Goal: Information Seeking & Learning: Compare options

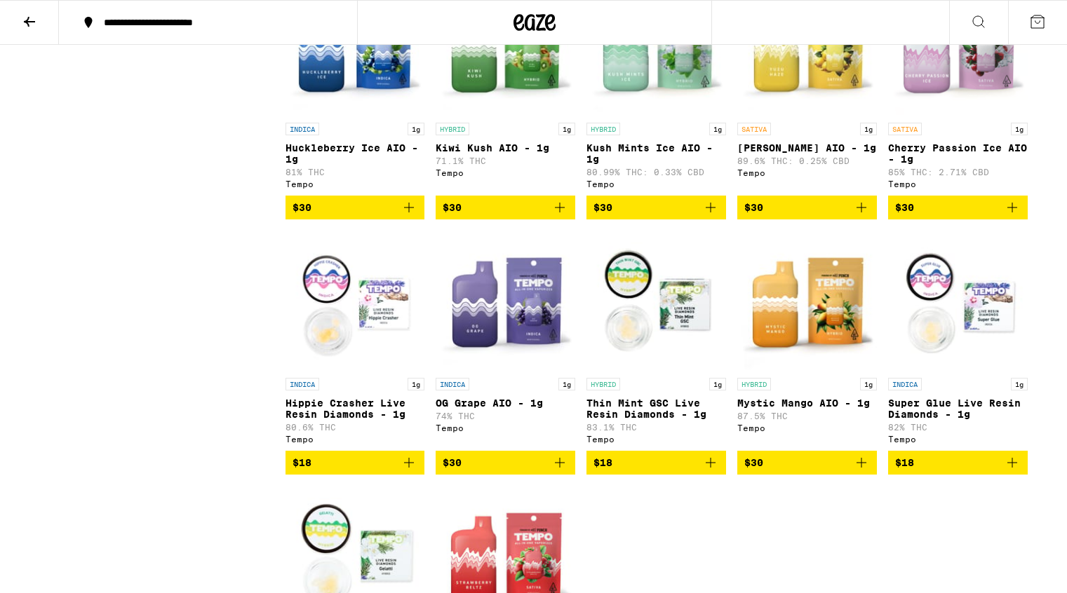
scroll to position [733, 0]
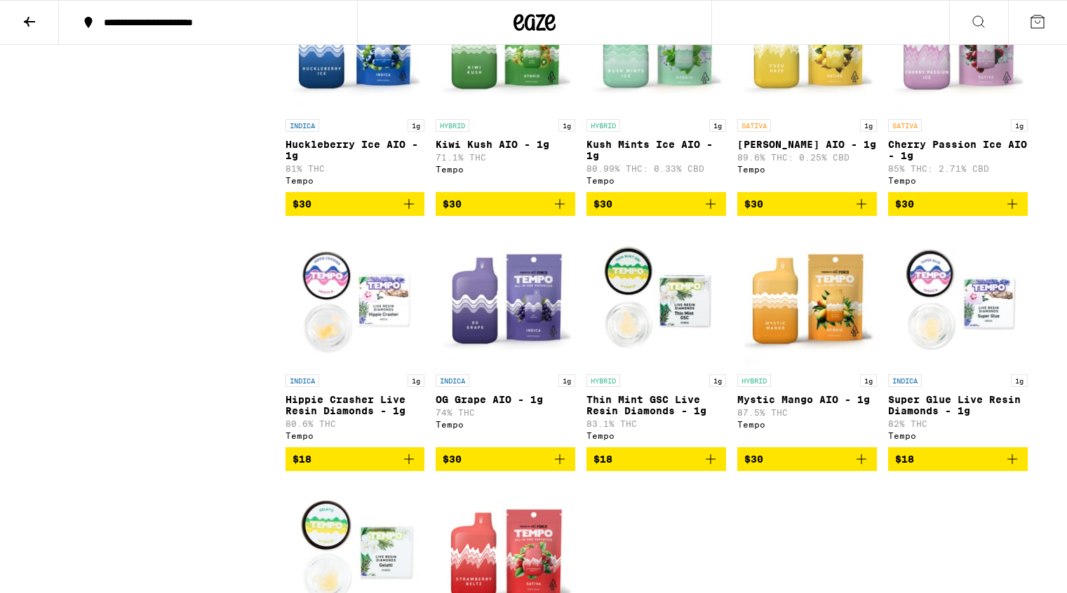
click at [492, 355] on img "Open page for OG Grape AIO - 1g from Tempo" at bounding box center [506, 297] width 140 height 140
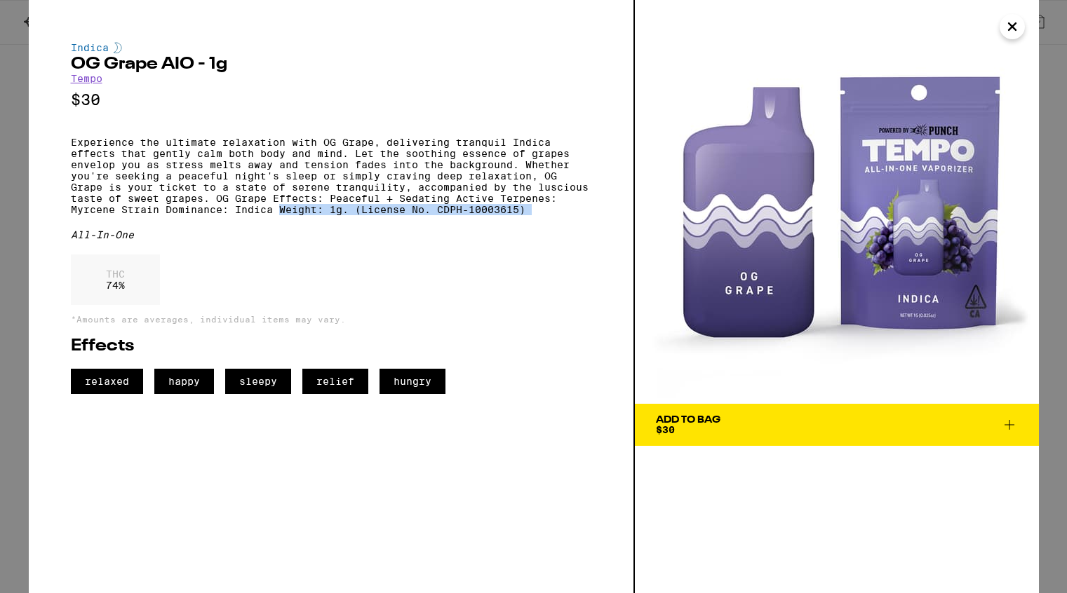
drag, startPoint x: 279, startPoint y: 227, endPoint x: 531, endPoint y: 239, distance: 252.1
click at [531, 239] on div "Indica OG Grape AIO - 1g Tempo $30 Experience the ultimate relaxation with OG G…" at bounding box center [331, 218] width 520 height 352
copy p "Weight: 1g. (License No. CDPH-10003615)"
click at [1014, 23] on icon "Close" at bounding box center [1012, 26] width 7 height 7
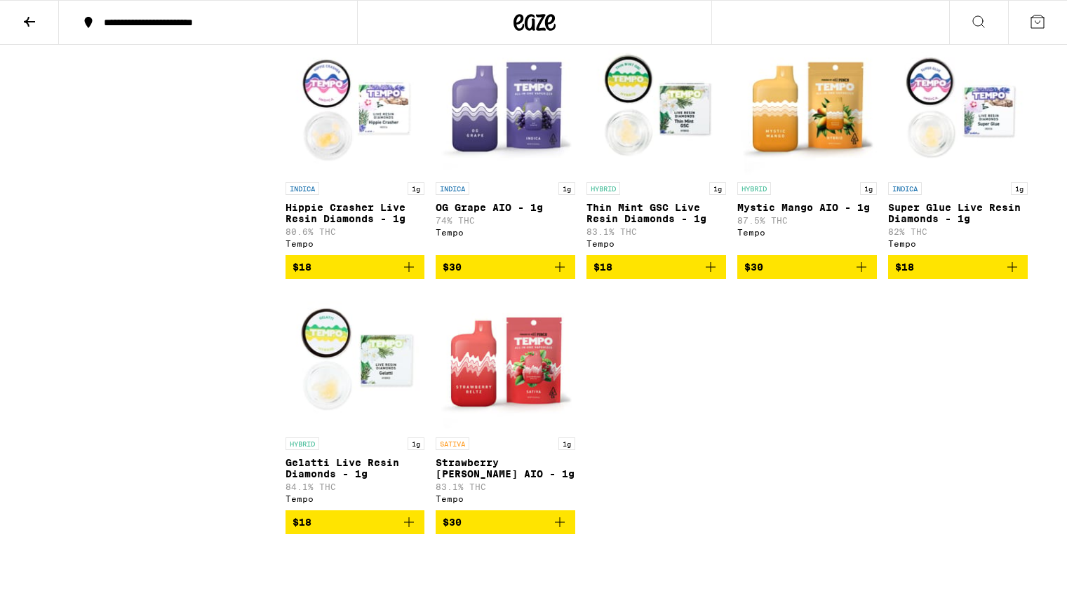
scroll to position [927, 0]
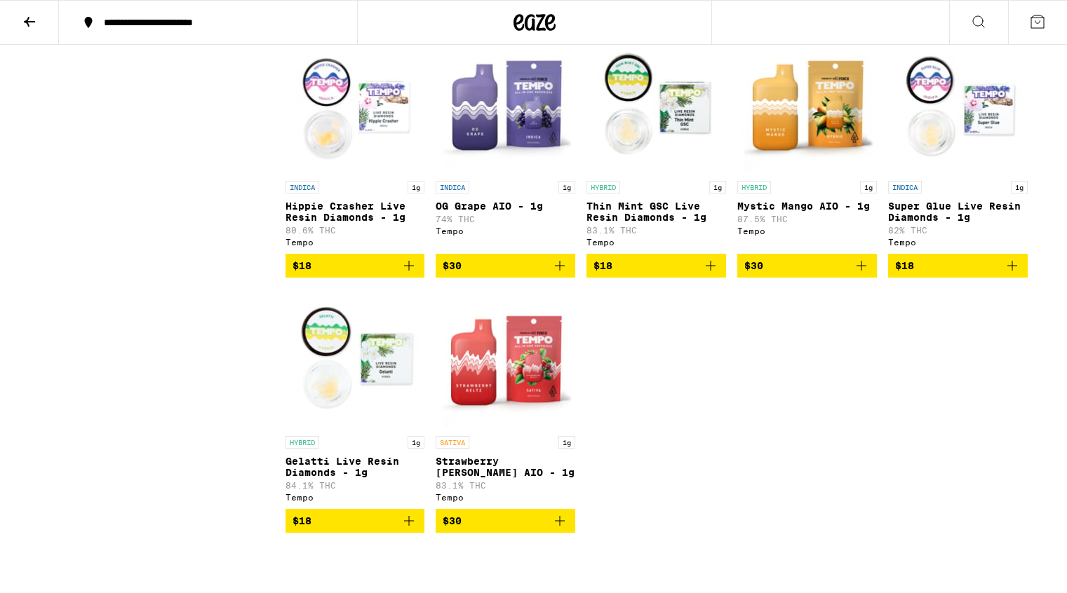
click at [532, 396] on img "Open page for Strawberry Beltz AIO - 1g from Tempo" at bounding box center [506, 359] width 140 height 140
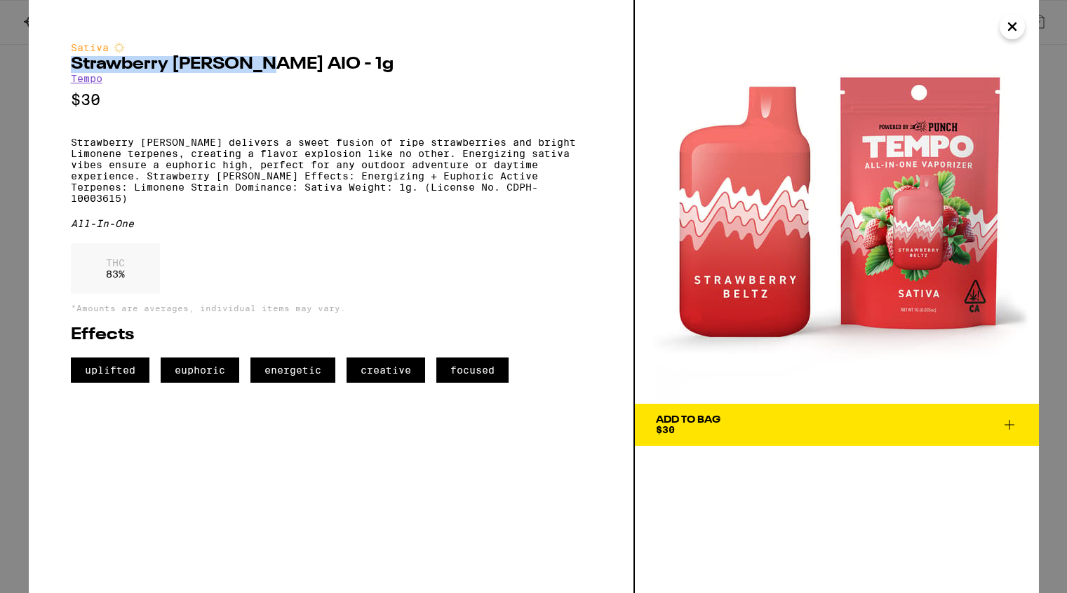
drag, startPoint x: 72, startPoint y: 65, endPoint x: 250, endPoint y: 71, distance: 179.0
click at [250, 71] on h2 "Strawberry [PERSON_NAME] AIO - 1g" at bounding box center [331, 64] width 520 height 17
copy h2 "Strawberry [PERSON_NAME] AIO"
click at [184, 198] on p "Strawberry [PERSON_NAME] delivers a sweet fusion of ripe strawberries and brigh…" at bounding box center [331, 170] width 520 height 67
click at [184, 201] on p "Strawberry [PERSON_NAME] delivers a sweet fusion of ripe strawberries and brigh…" at bounding box center [331, 170] width 520 height 67
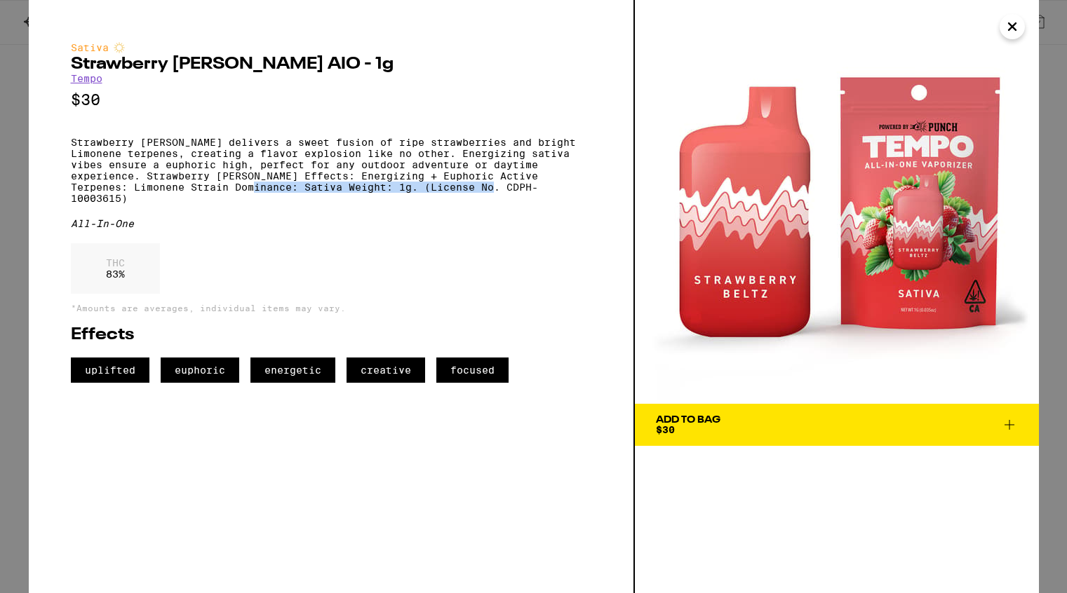
click at [432, 204] on p "Strawberry [PERSON_NAME] delivers a sweet fusion of ripe strawberries and brigh…" at bounding box center [331, 170] width 520 height 67
copy p "Weight: 1g. (License No. CDPH-10003615)"
click at [468, 218] on div "Sativa Strawberry [PERSON_NAME] AIO - 1g Tempo $30 Strawberry [PERSON_NAME] del…" at bounding box center [331, 212] width 520 height 341
drag, startPoint x: 835, startPoint y: 250, endPoint x: 310, endPoint y: 5, distance: 579.6
click at [0, 0] on div "Sativa Strawberry [PERSON_NAME] AIO - 1g Tempo $30 Strawberry [PERSON_NAME] del…" at bounding box center [533, 296] width 1067 height 593
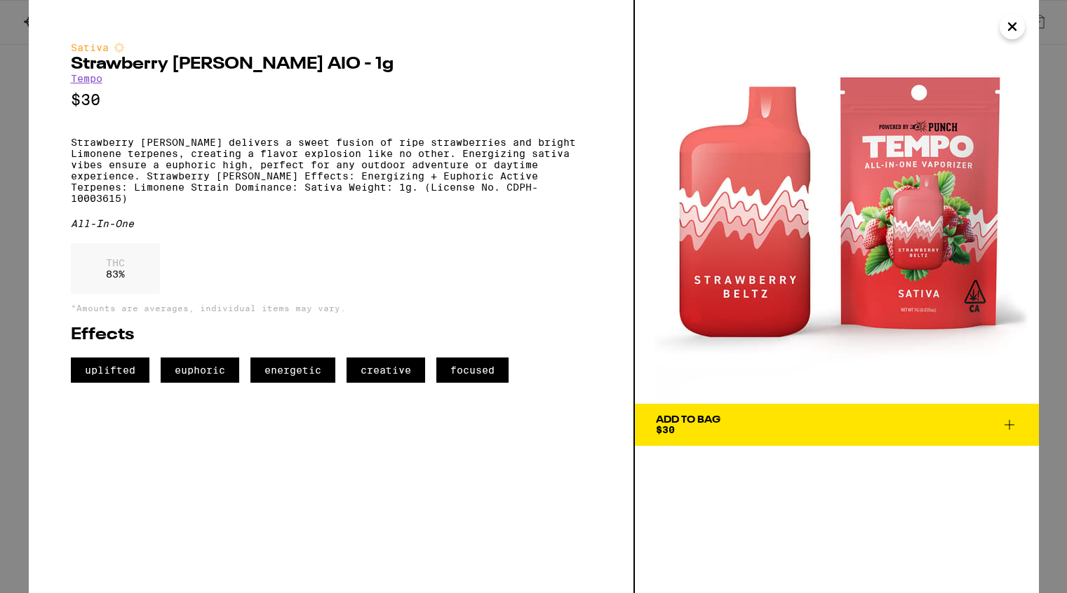
click at [1012, 29] on icon "Close" at bounding box center [1012, 26] width 17 height 21
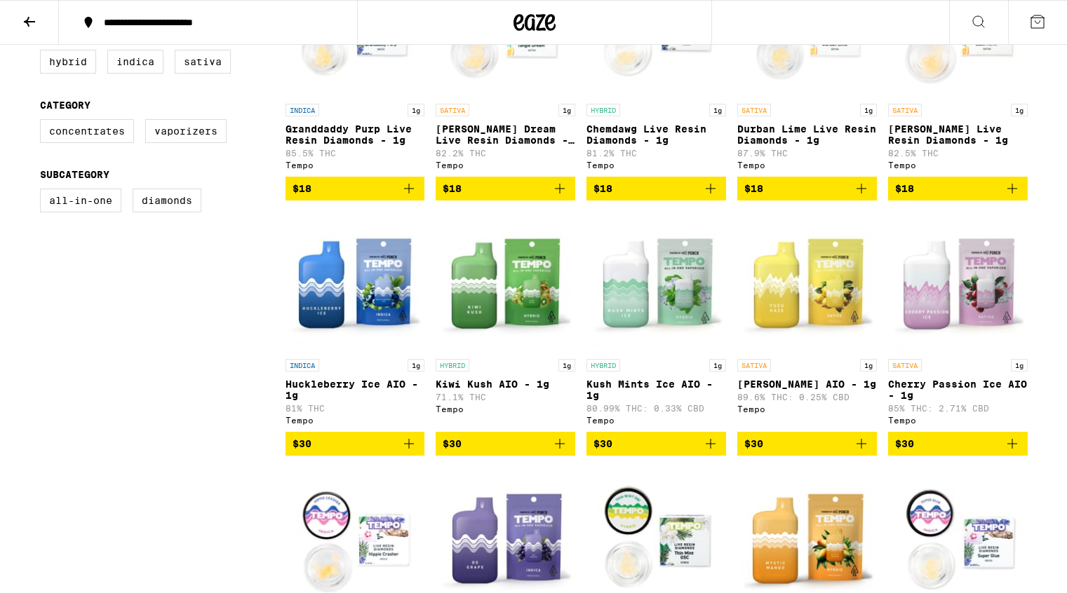
scroll to position [492, 0]
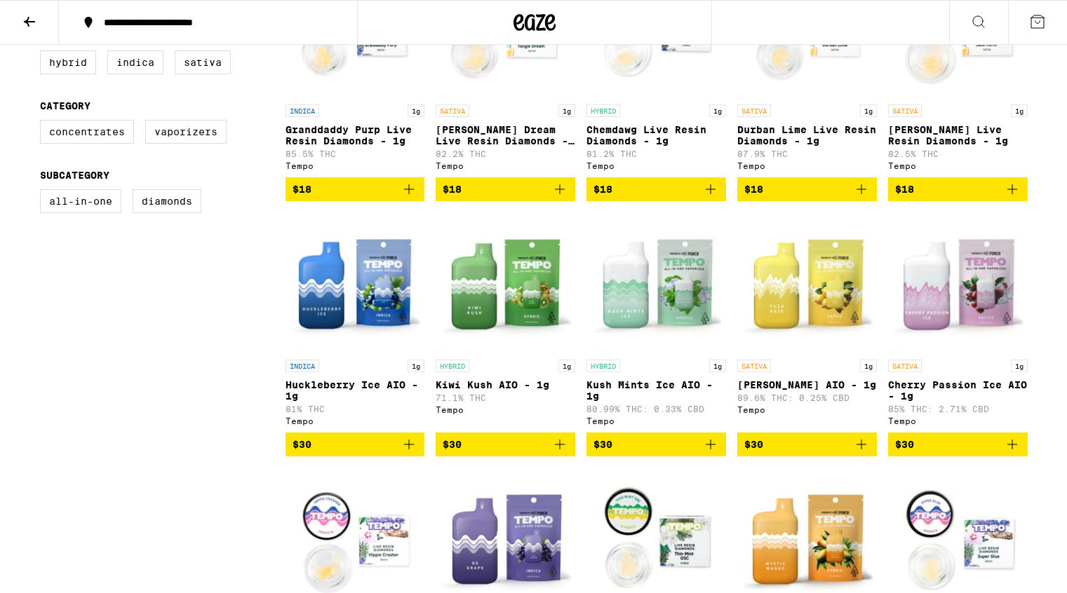
click at [359, 330] on img "Open page for Huckleberry Ice AIO - 1g from Tempo" at bounding box center [356, 283] width 140 height 140
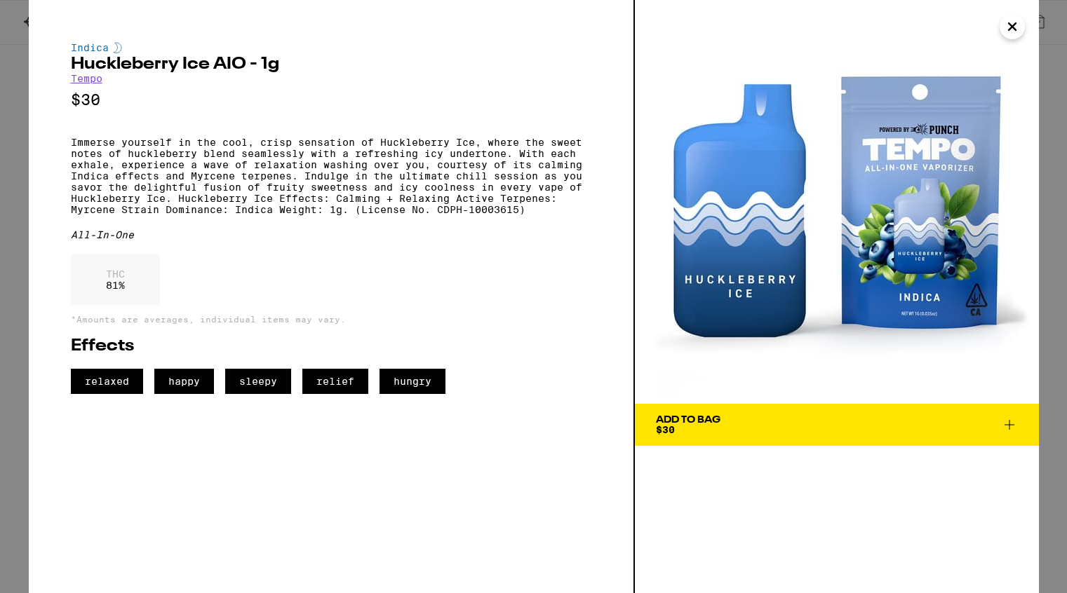
drag, startPoint x: 879, startPoint y: 199, endPoint x: 481, endPoint y: 4, distance: 443.0
click at [0, 0] on div "Indica Huckleberry Ice AIO - 1g Tempo $30 Immerse yourself in the cool, crisp s…" at bounding box center [533, 296] width 1067 height 593
drag, startPoint x: 72, startPoint y: 65, endPoint x: 245, endPoint y: 69, distance: 173.3
click at [245, 69] on h2 "Huckleberry Ice AIO - 1g" at bounding box center [331, 64] width 520 height 17
copy h2 "Huckleberry Ice AIO"
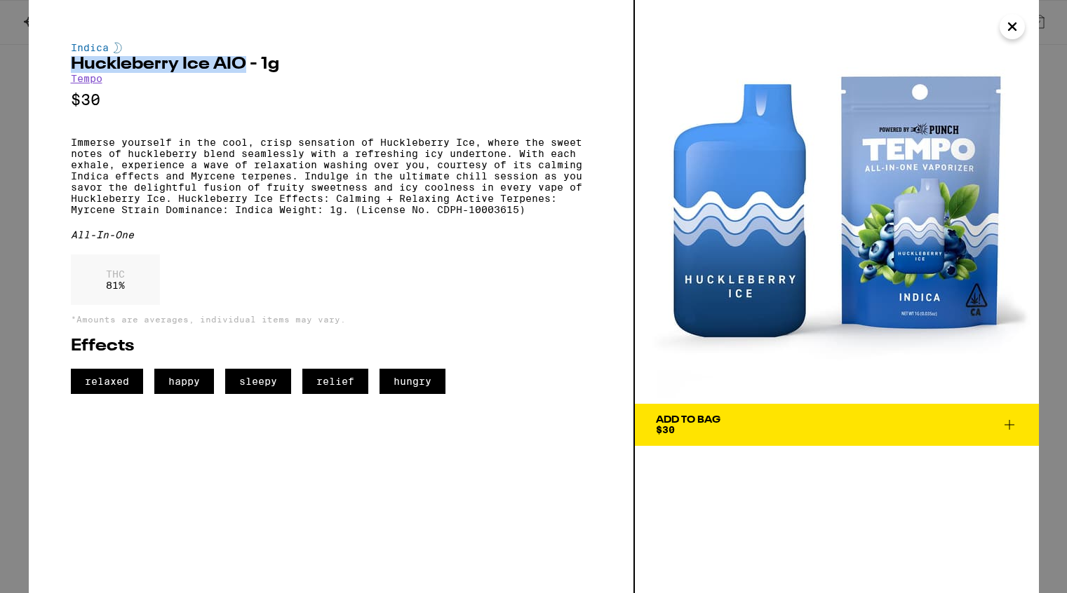
click at [1019, 32] on icon "Close" at bounding box center [1012, 26] width 17 height 21
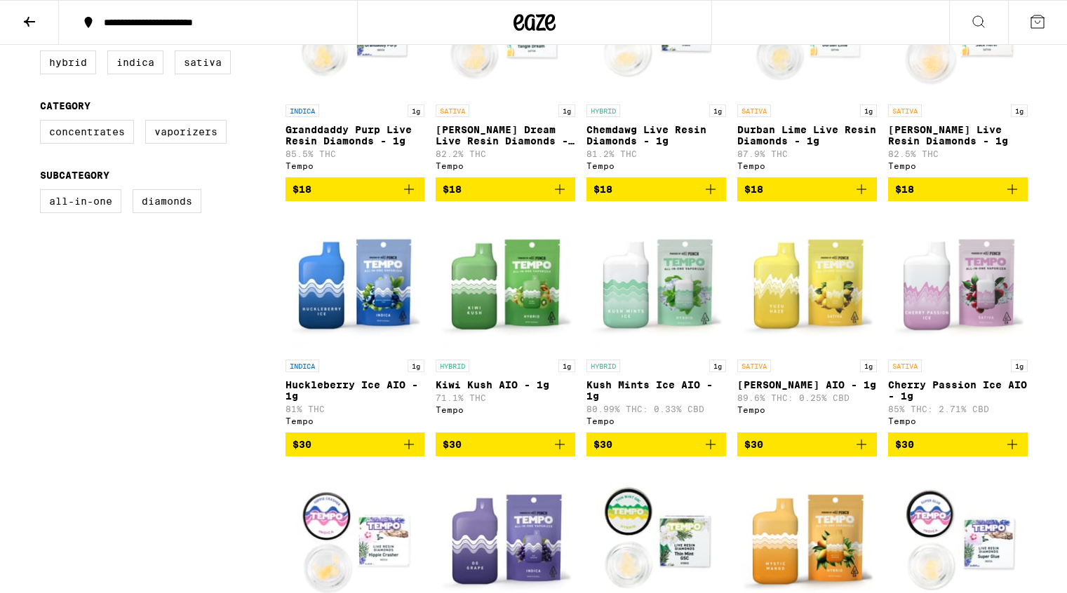
click at [29, 17] on icon at bounding box center [29, 22] width 11 height 10
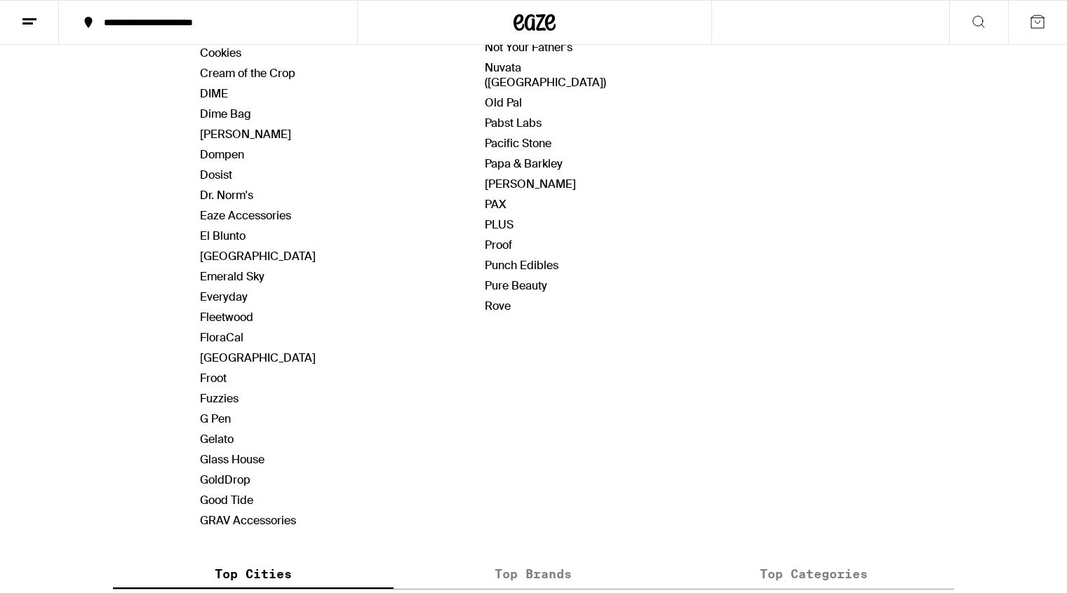
scroll to position [719, 0]
click at [227, 439] on link "Gelato" at bounding box center [217, 438] width 34 height 15
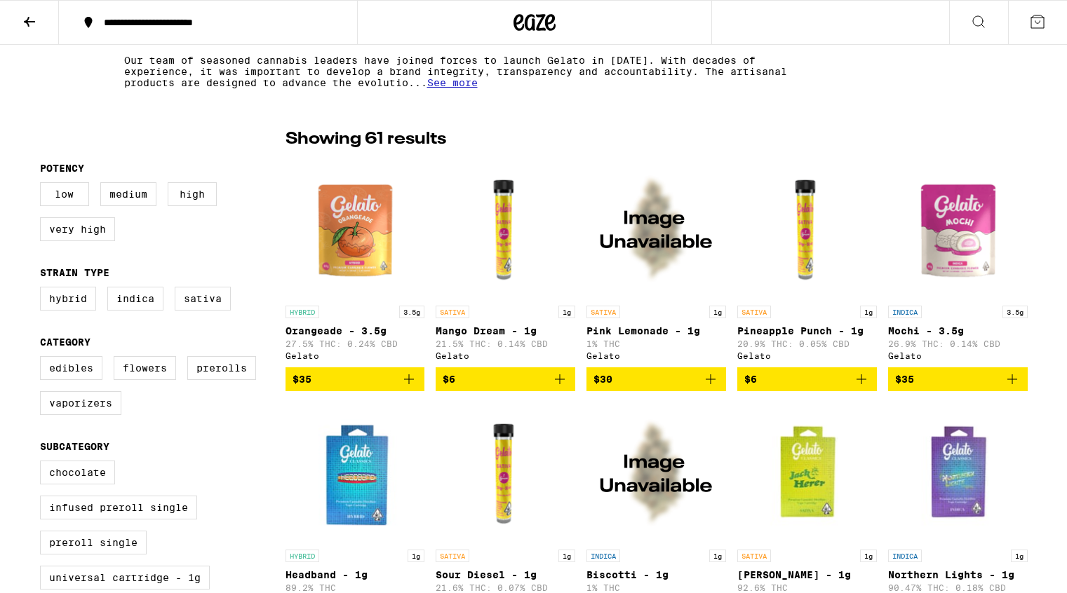
scroll to position [292, 0]
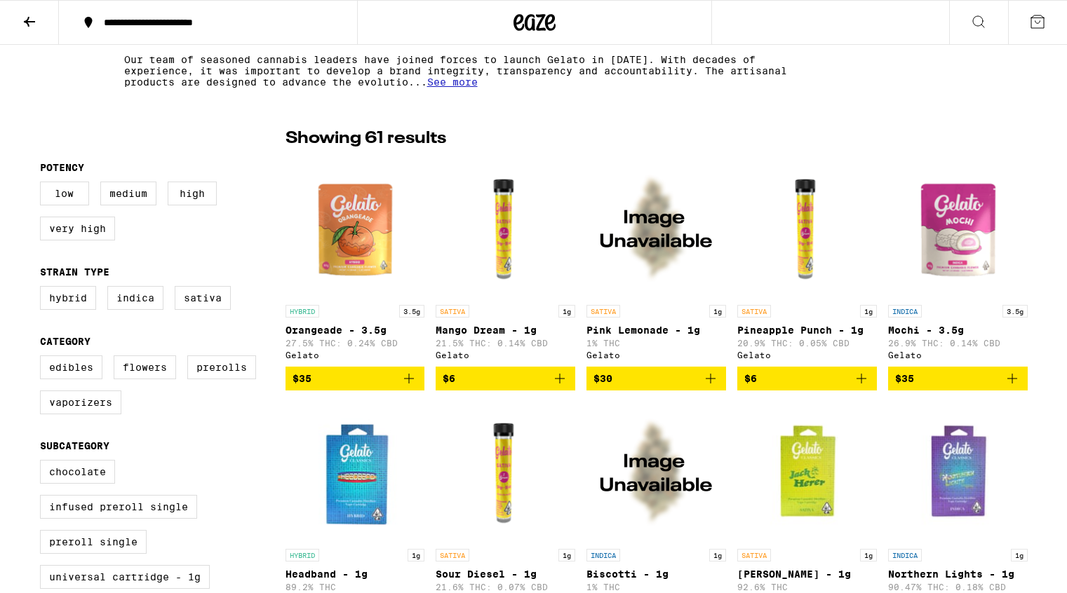
click at [513, 246] on img "Open page for Mango Dream - 1g from Gelato" at bounding box center [506, 228] width 140 height 140
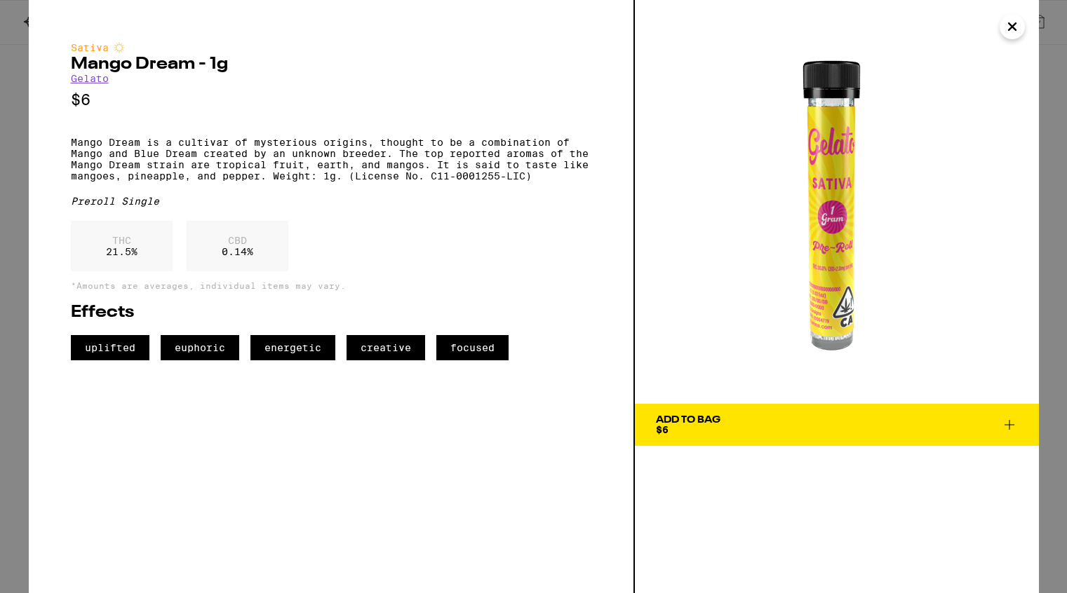
click at [1016, 26] on icon "Close" at bounding box center [1012, 26] width 17 height 21
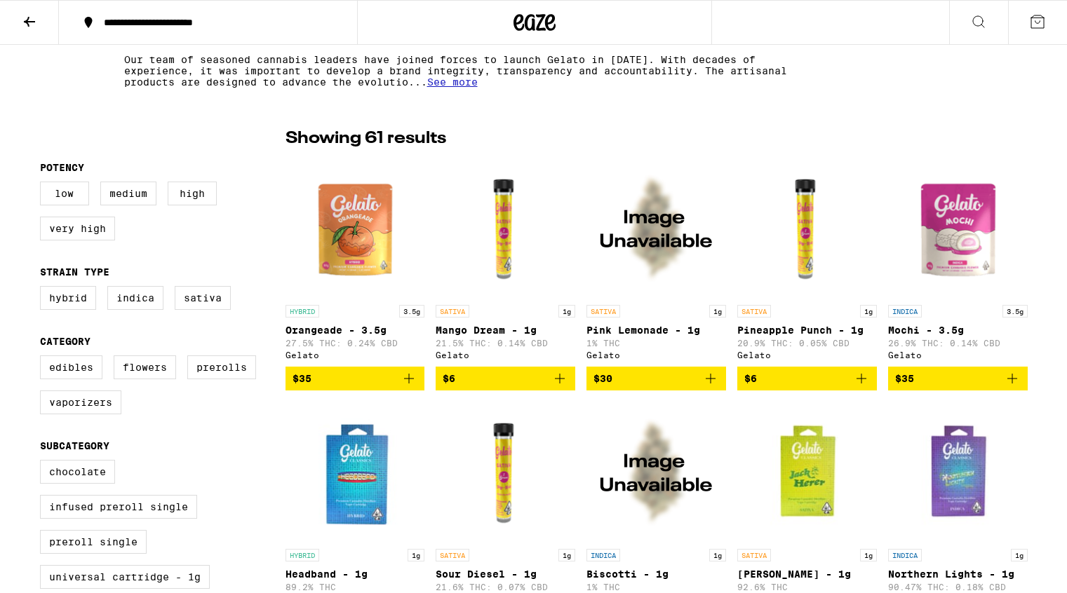
click at [649, 252] on img "Open page for Pink Lemonade - 1g from Gelato" at bounding box center [656, 228] width 140 height 140
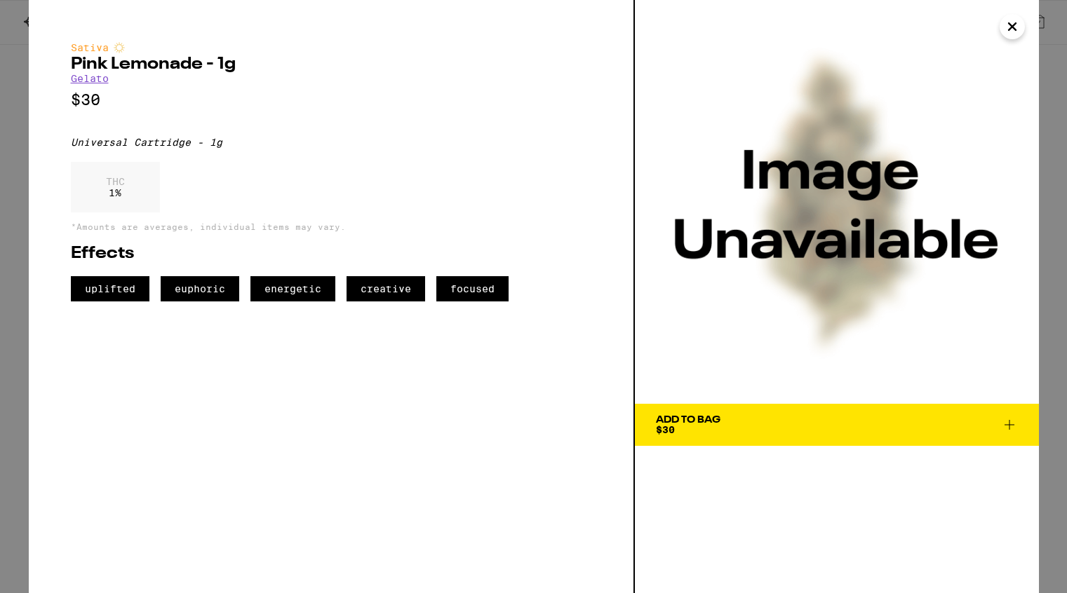
click at [1016, 29] on icon "Close" at bounding box center [1012, 26] width 17 height 21
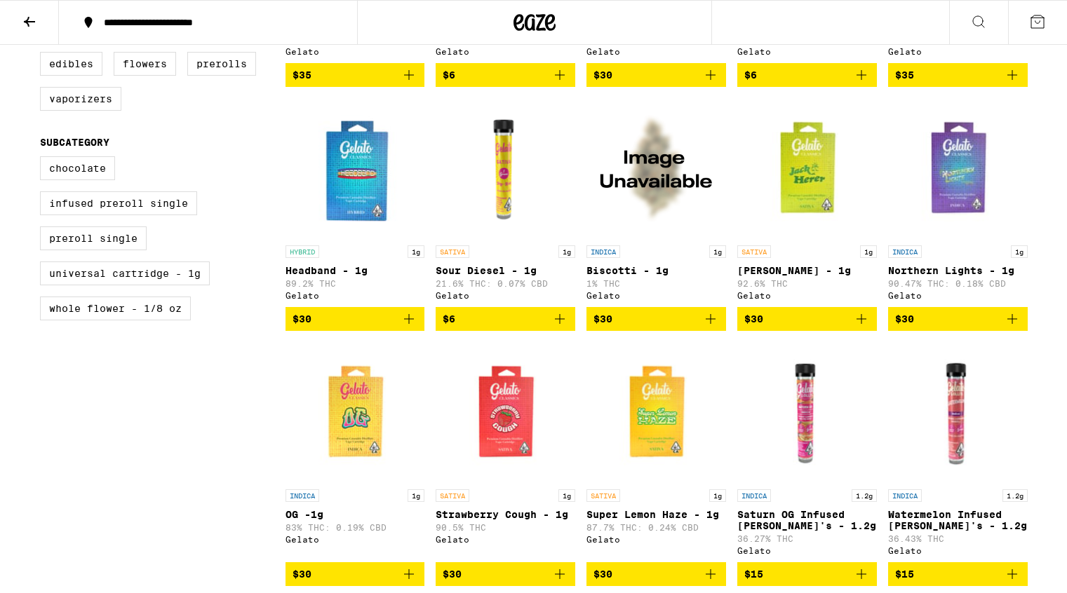
scroll to position [599, 0]
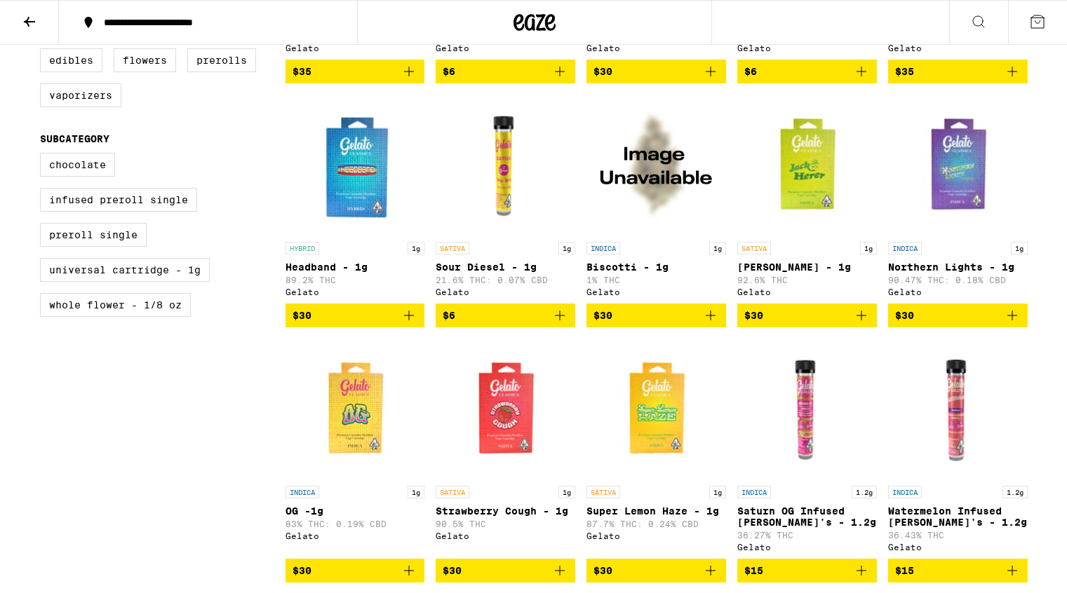
click at [661, 213] on img "Open page for Biscotti - 1g from Gelato" at bounding box center [656, 165] width 140 height 140
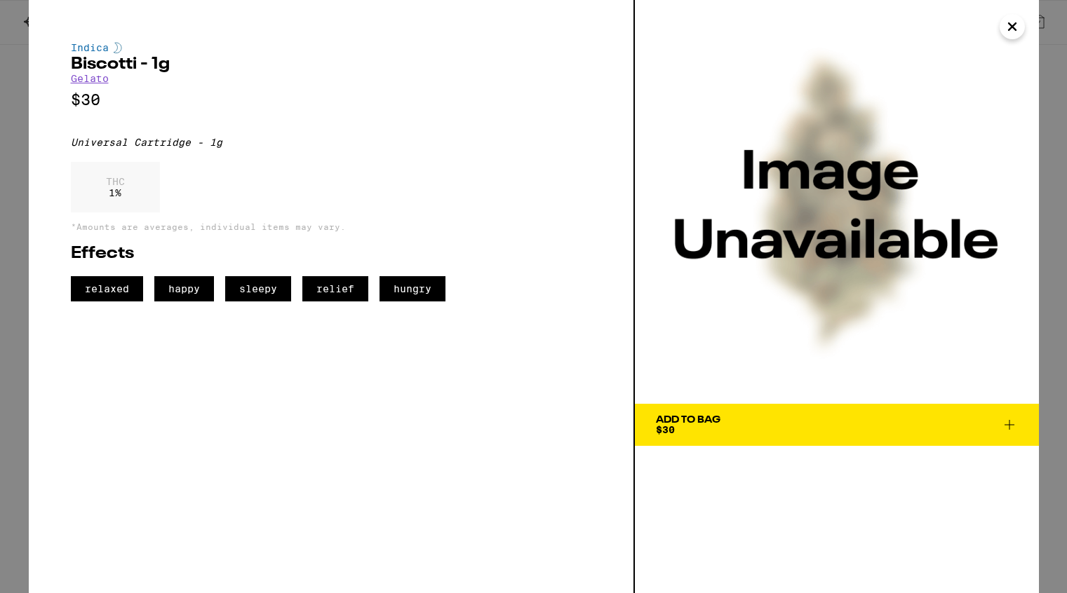
click at [1016, 26] on icon "Close" at bounding box center [1012, 26] width 17 height 21
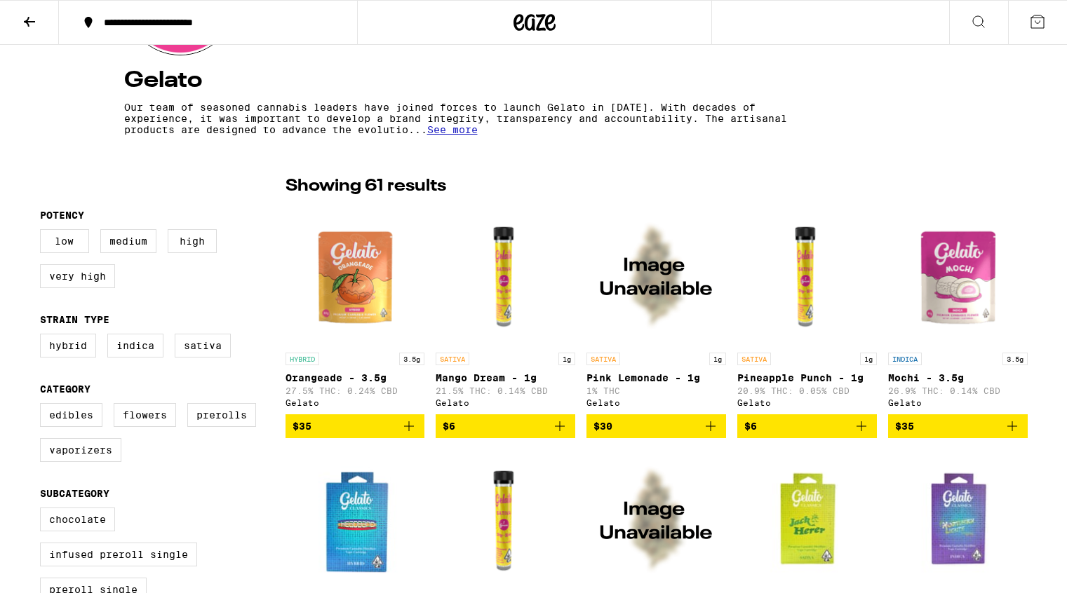
scroll to position [248, 0]
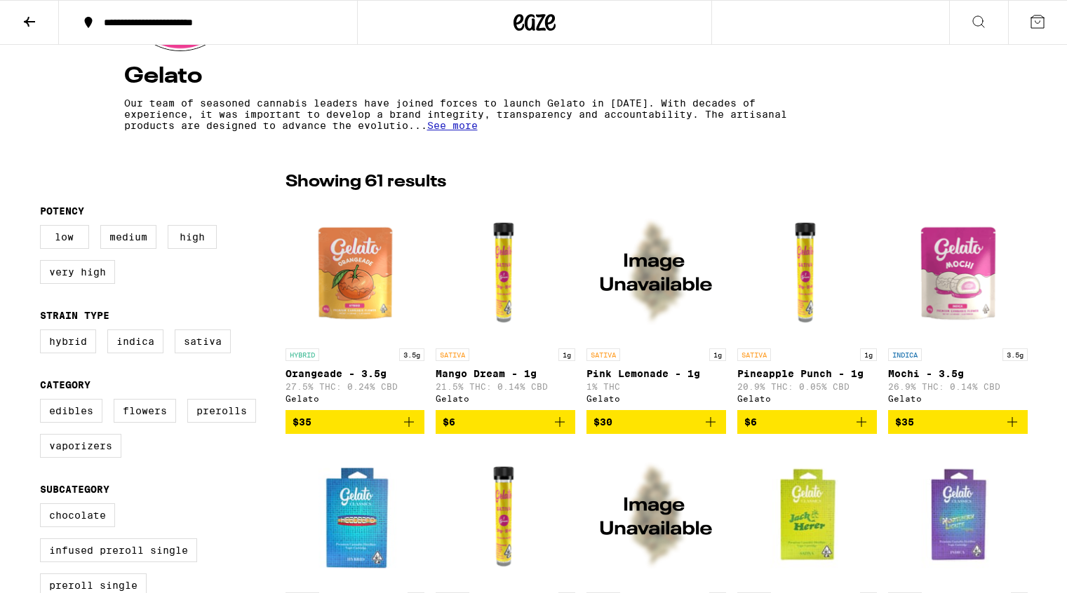
click at [788, 295] on img "Open page for Pineapple Punch - 1g from Gelato" at bounding box center [807, 271] width 140 height 140
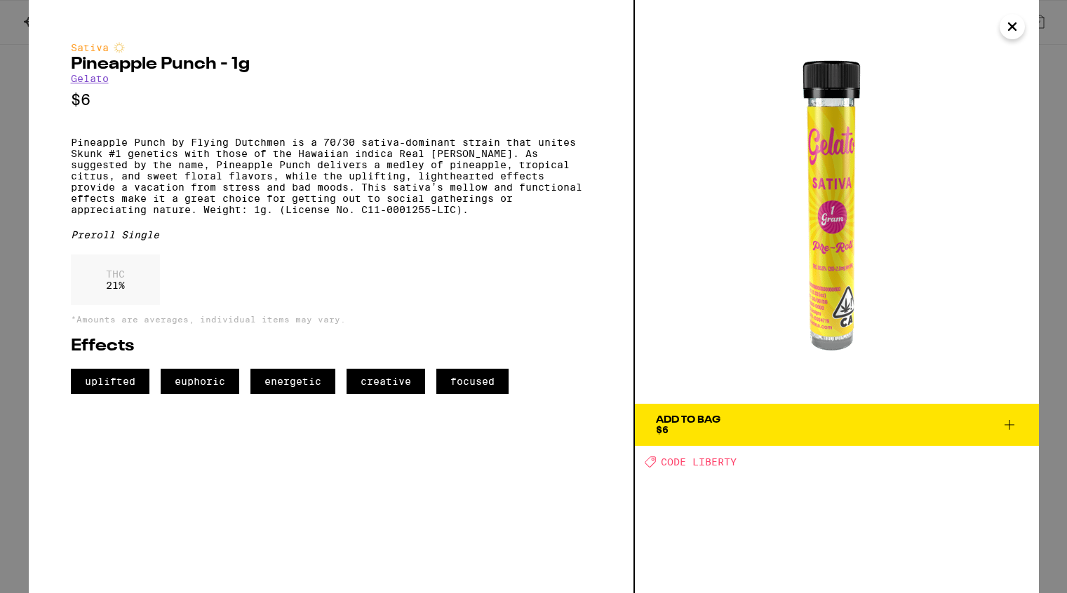
click at [1016, 32] on icon "Close" at bounding box center [1012, 26] width 17 height 21
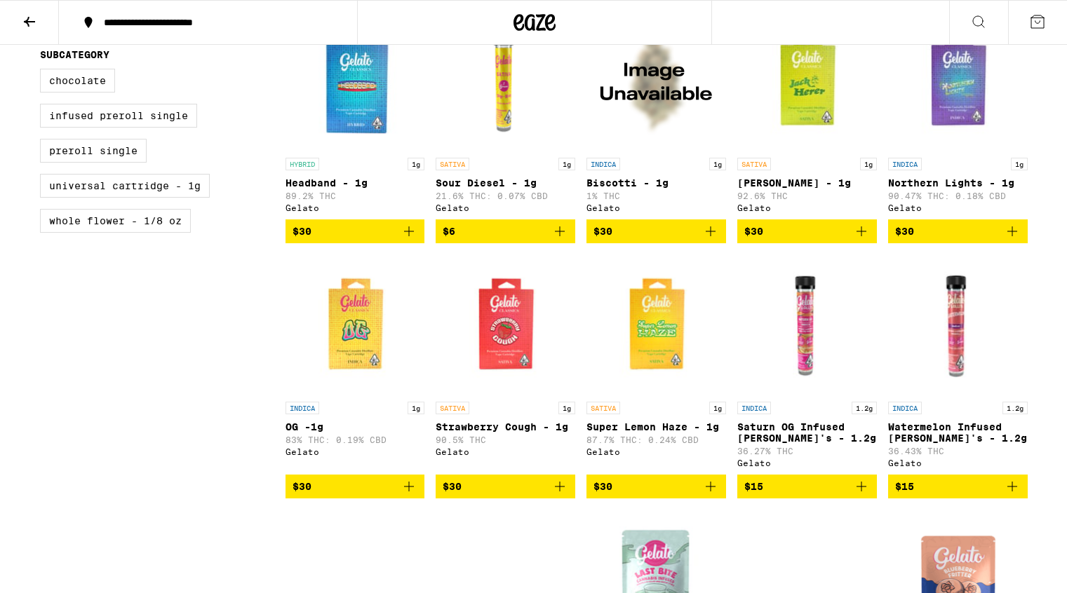
scroll to position [767, 0]
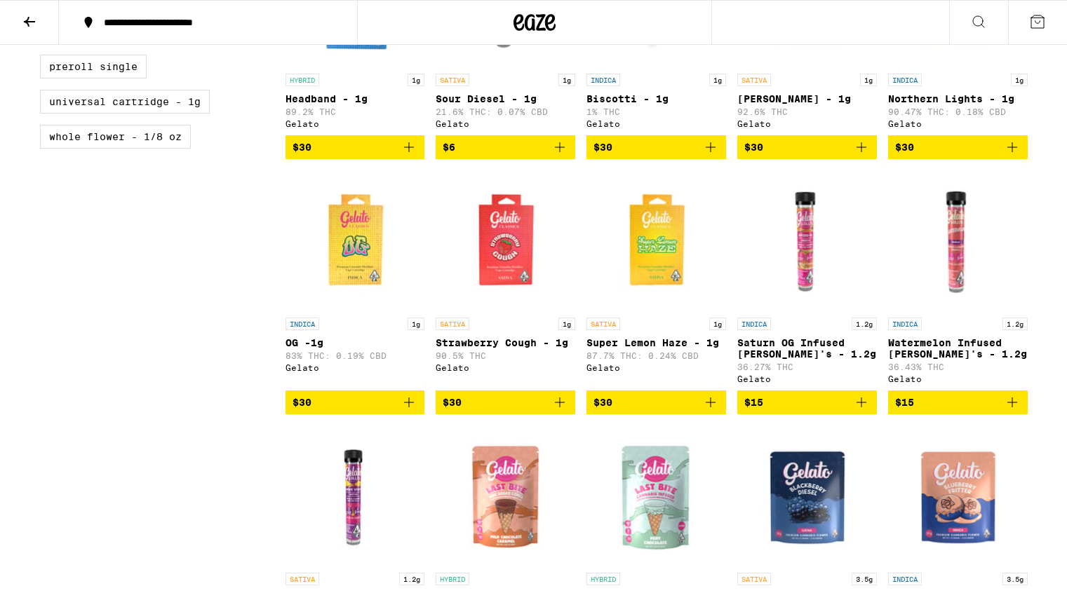
click at [511, 286] on img "Open page for Strawberry Cough - 1g from Gelato" at bounding box center [506, 240] width 140 height 140
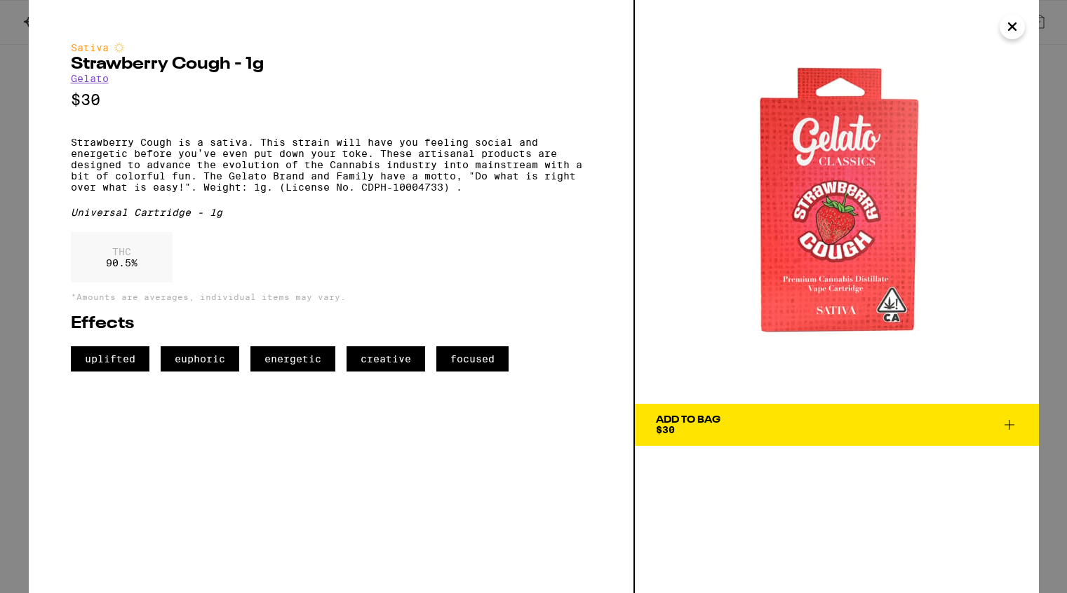
drag, startPoint x: 828, startPoint y: 243, endPoint x: 528, endPoint y: 9, distance: 380.8
click at [0, 0] on div "Sativa Strawberry Cough - 1g Gelato $30 Strawberry Cough is a sativa. This stra…" at bounding box center [533, 296] width 1067 height 593
click at [1012, 26] on icon "Close" at bounding box center [1012, 26] width 7 height 7
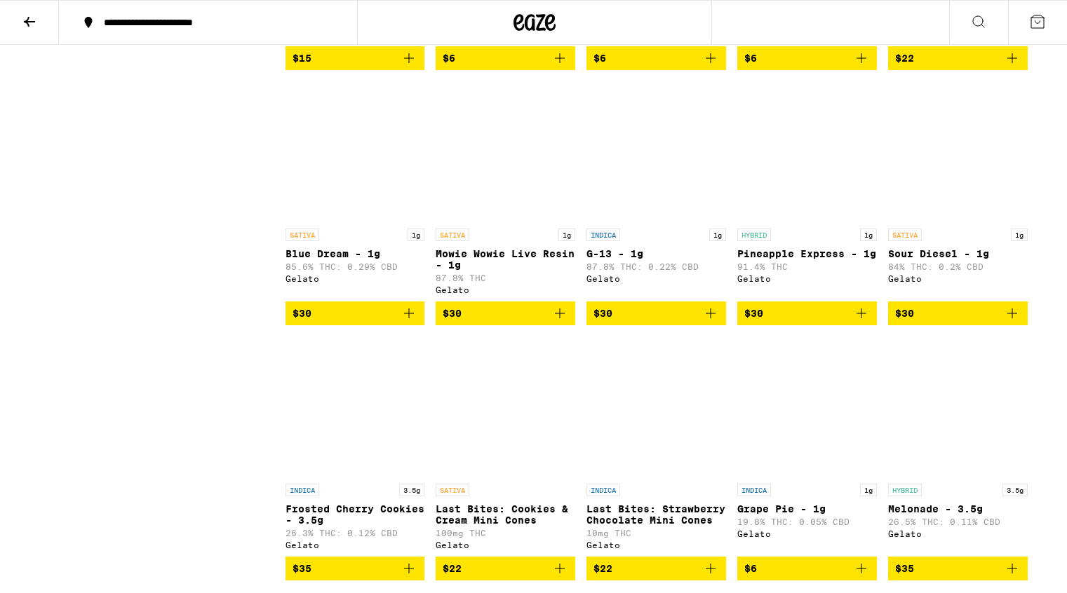
scroll to position [2652, 0]
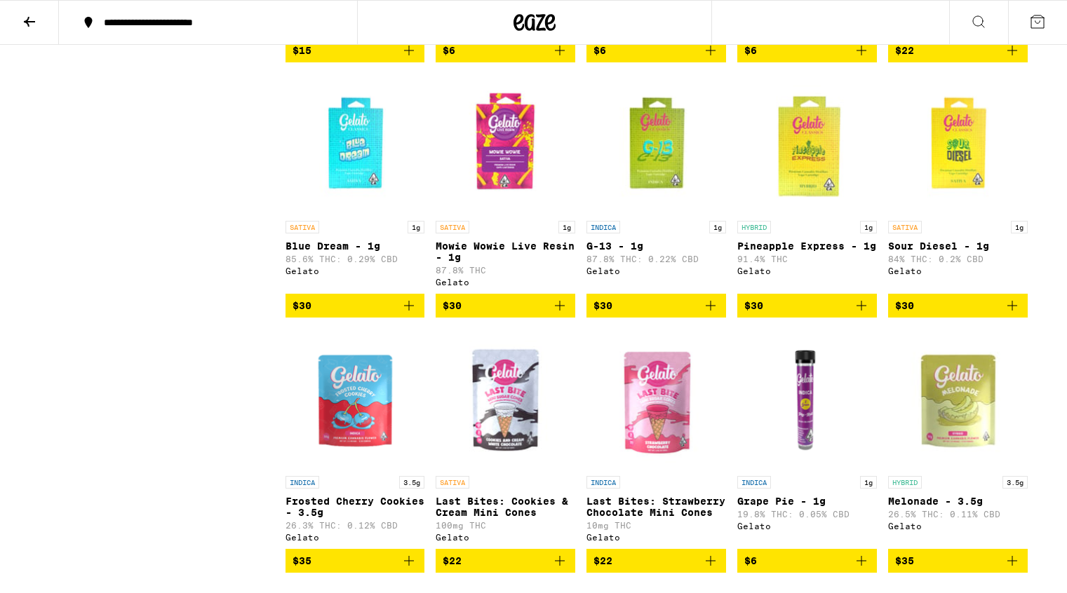
click at [499, 214] on img "Open page for Mowie Wowie Live Resin - 1g from Gelato" at bounding box center [506, 144] width 140 height 140
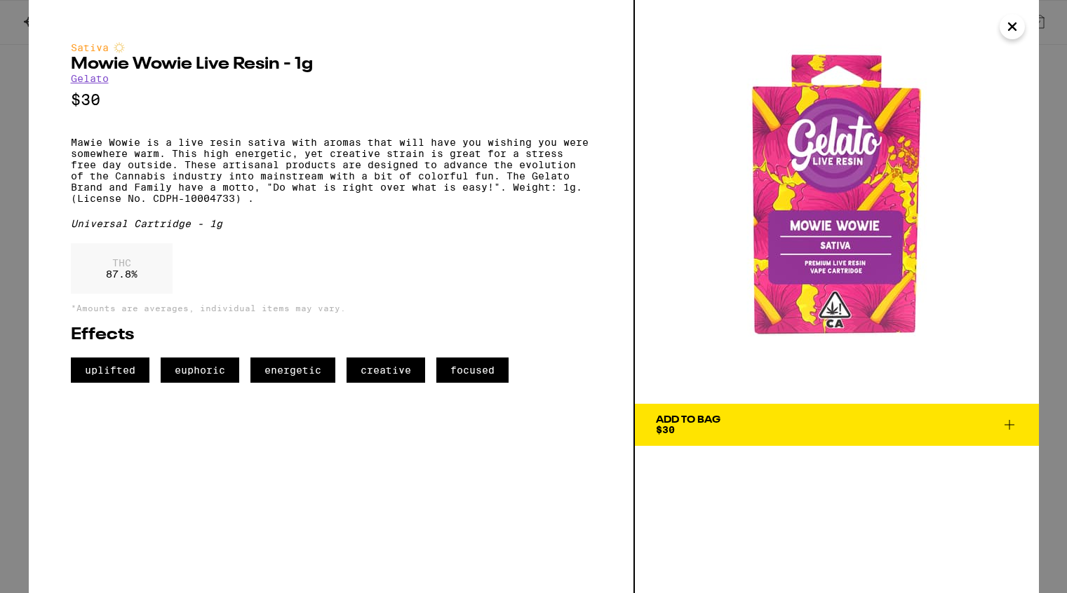
drag, startPoint x: 841, startPoint y: 223, endPoint x: 298, endPoint y: 2, distance: 586.2
click at [0, 0] on div "Sativa Mowie Wowie Live Resin - 1g Gelato $30 Mawie Wowie is a live resin sativ…" at bounding box center [533, 296] width 1067 height 593
click at [1021, 27] on button "Close" at bounding box center [1012, 26] width 25 height 25
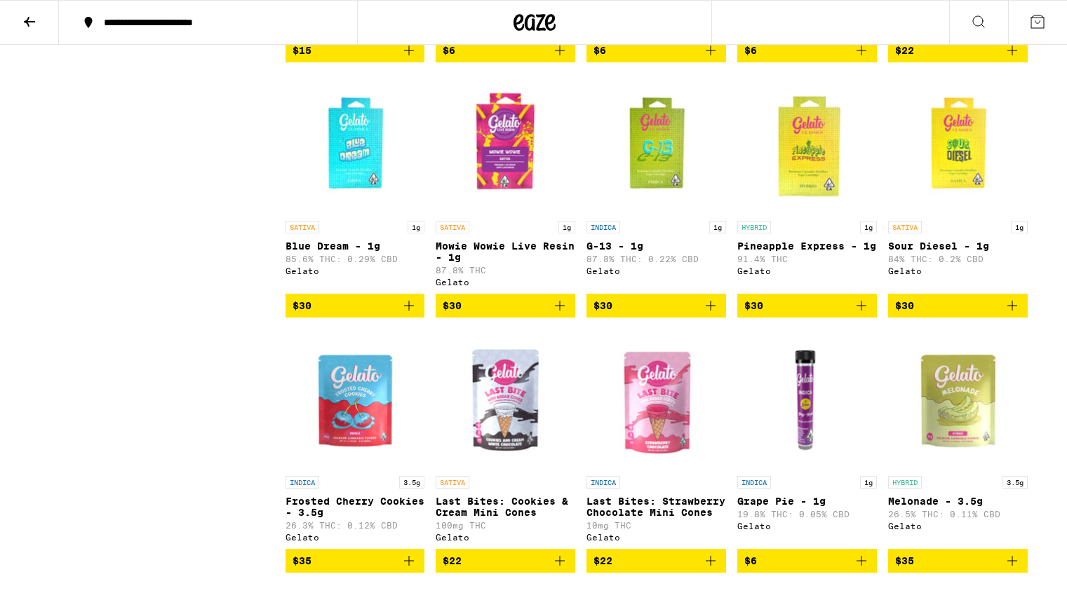
click at [958, 214] on img "Open page for Sour Diesel - 1g from Gelato" at bounding box center [958, 144] width 140 height 140
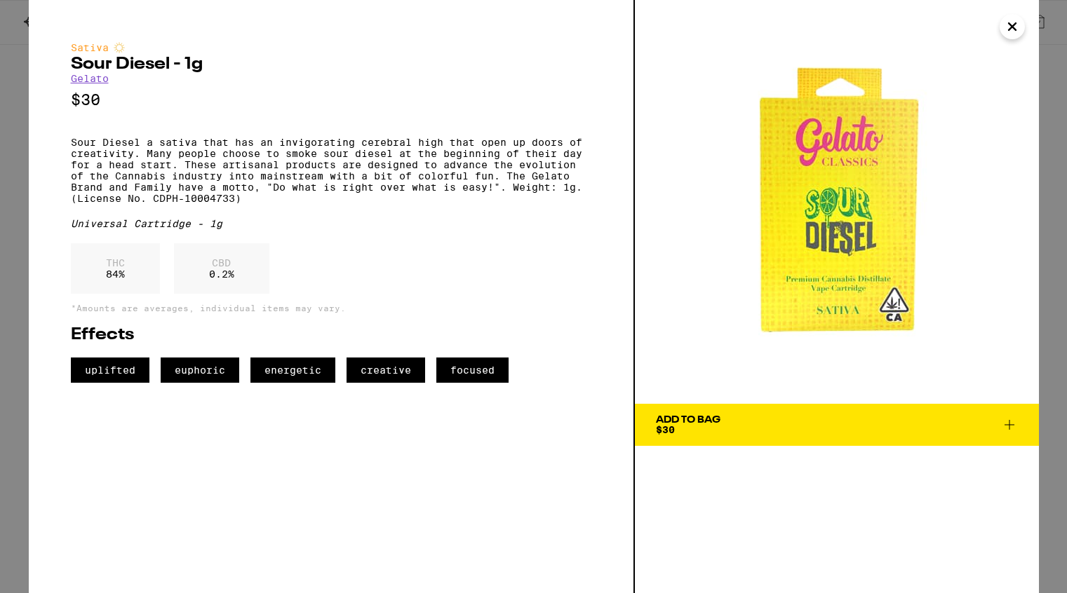
drag, startPoint x: 836, startPoint y: 231, endPoint x: 407, endPoint y: 0, distance: 487.4
click at [0, 0] on div "Sativa Sour Diesel - 1g Gelato $30 Sour Diesel a sativa that has an invigoratin…" at bounding box center [533, 296] width 1067 height 593
click at [1009, 28] on icon "Close" at bounding box center [1012, 26] width 7 height 7
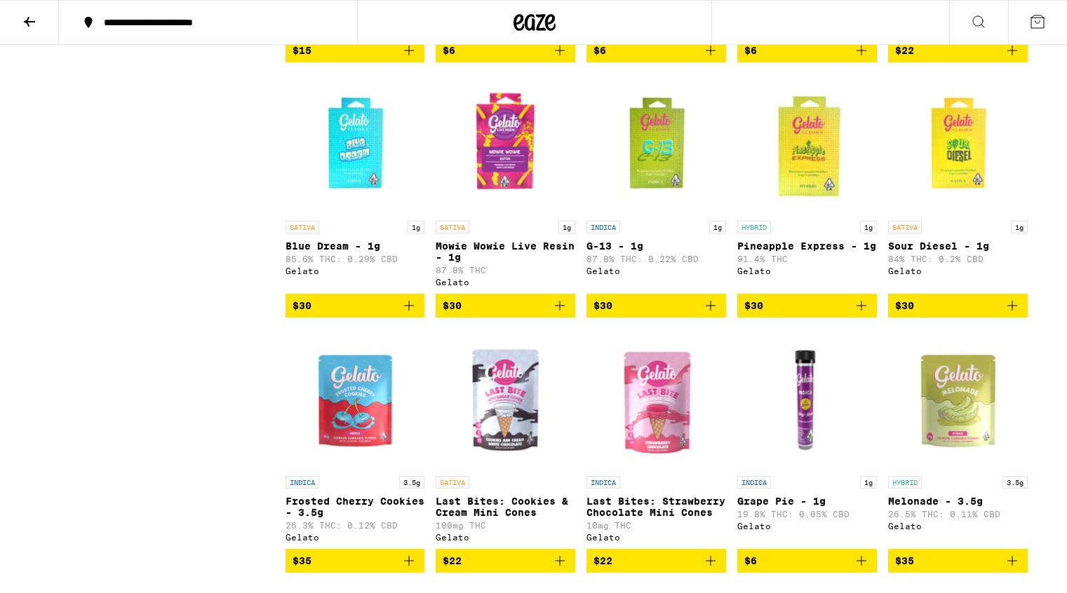
click at [362, 214] on img "Open page for Blue Dream - 1g from Gelato" at bounding box center [356, 144] width 140 height 140
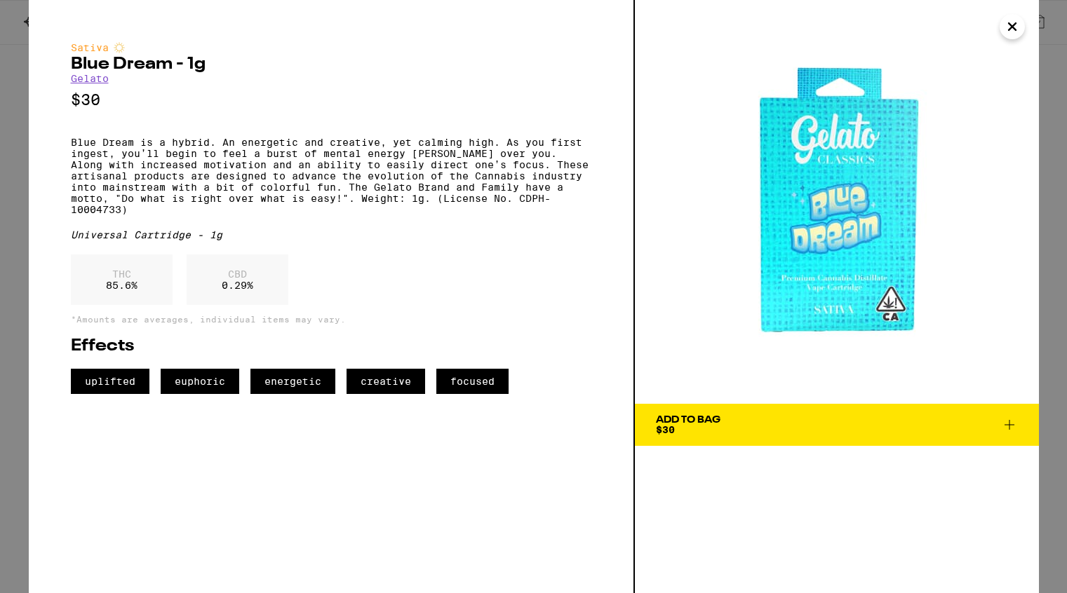
drag, startPoint x: 851, startPoint y: 246, endPoint x: 175, endPoint y: 1, distance: 718.3
click at [0, 0] on div "Sativa Blue Dream - 1g Gelato $30 Blue Dream is a hybrid. An energetic and crea…" at bounding box center [533, 296] width 1067 height 593
click at [1011, 26] on icon "Close" at bounding box center [1012, 26] width 7 height 7
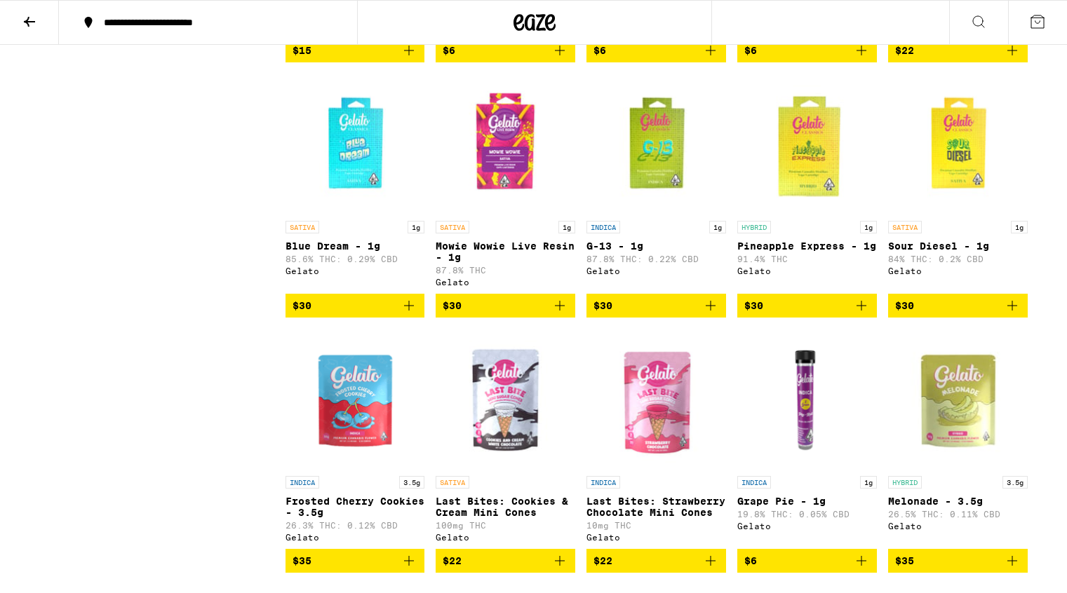
click at [29, 21] on icon at bounding box center [29, 22] width 11 height 10
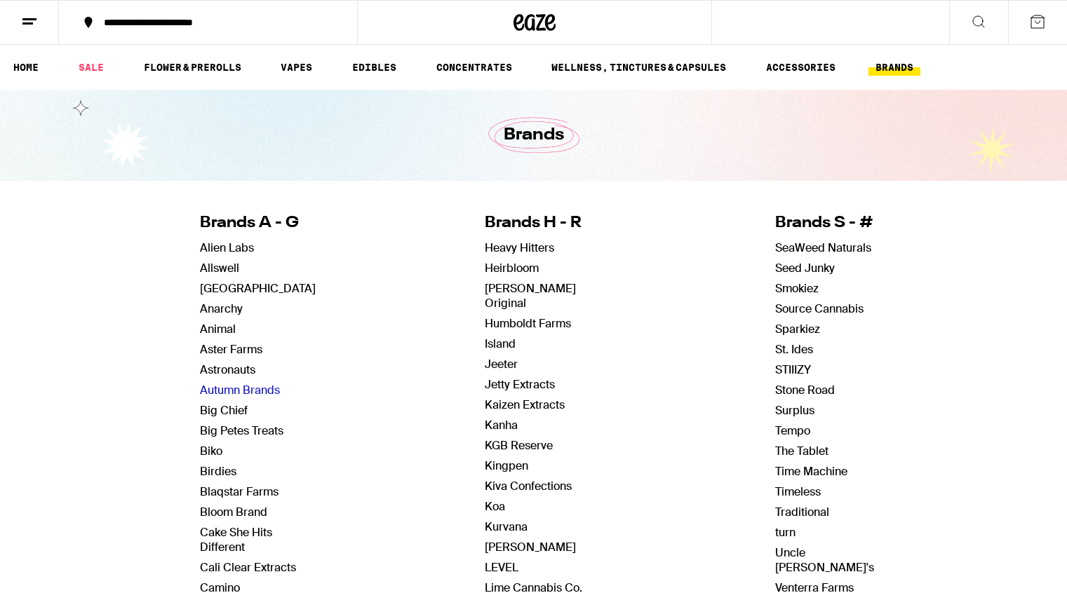
click at [274, 391] on link "Autumn Brands" at bounding box center [240, 390] width 80 height 15
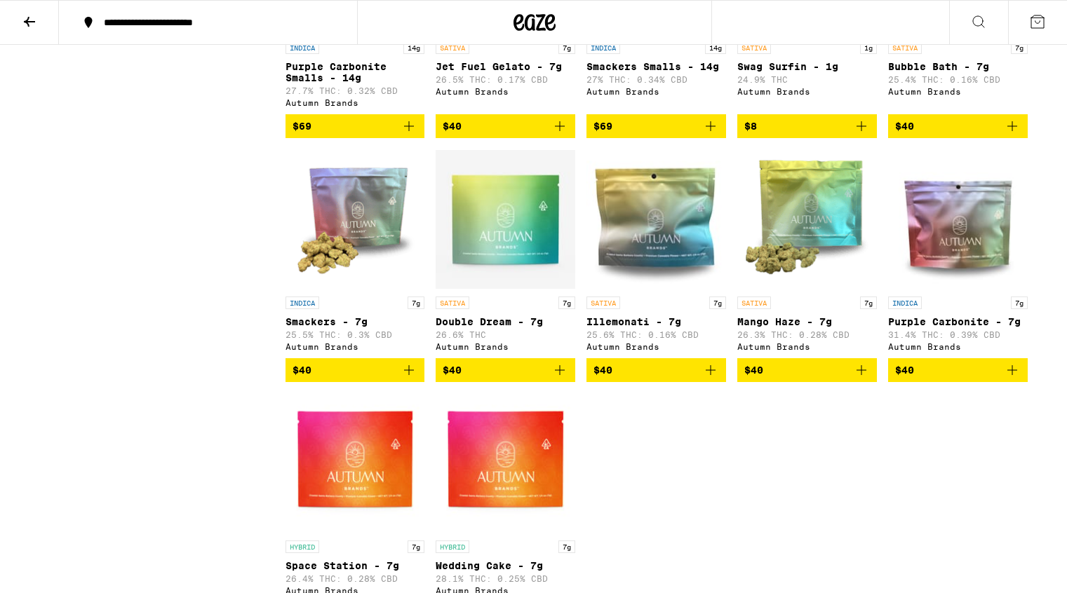
scroll to position [1834, 0]
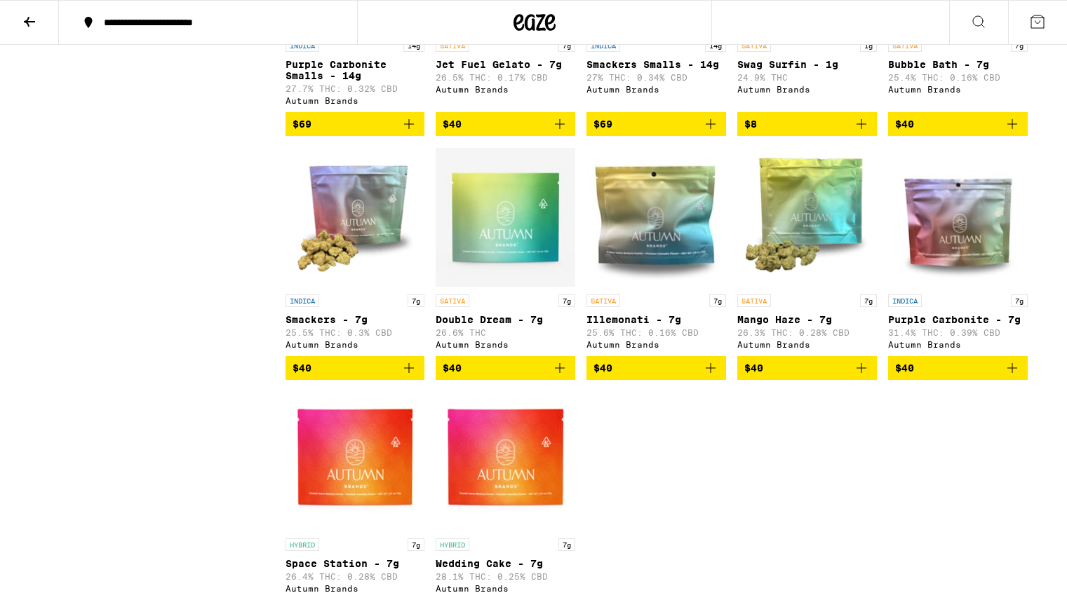
click at [791, 288] on img "Open page for Mango Haze - 7g from Autumn Brands" at bounding box center [807, 217] width 140 height 140
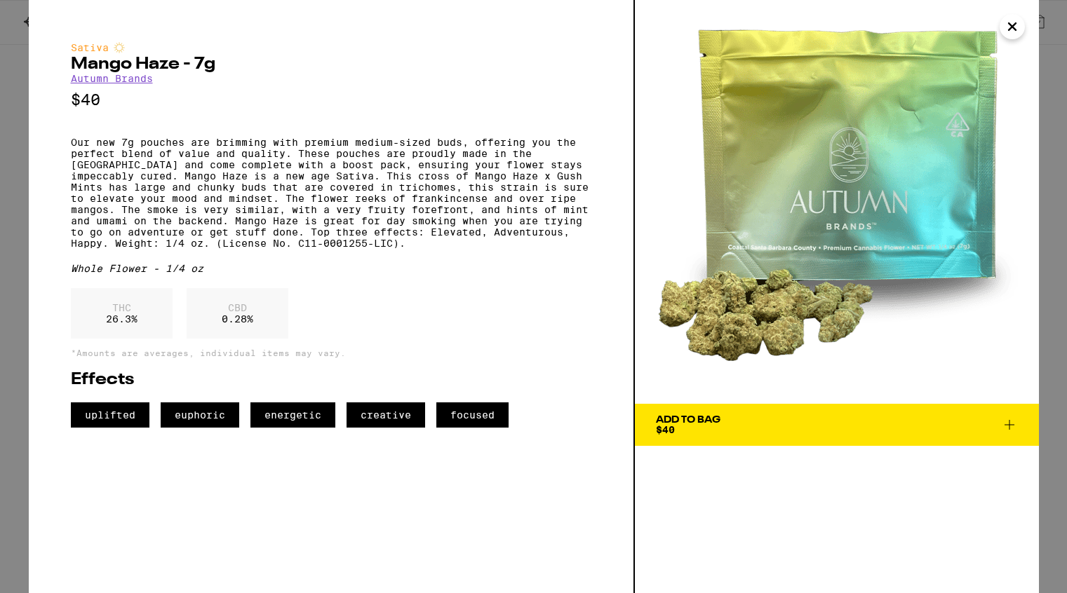
drag, startPoint x: 869, startPoint y: 234, endPoint x: 222, endPoint y: 6, distance: 685.5
click at [0, 0] on div "Sativa Mango Haze - 7g Autumn Brands $40 Our new 7g pouches are brimming with p…" at bounding box center [533, 296] width 1067 height 593
drag, startPoint x: 72, startPoint y: 65, endPoint x: 177, endPoint y: 69, distance: 105.3
click at [177, 69] on h2 "Mango Haze - 7g" at bounding box center [331, 64] width 520 height 17
copy h2 "[PERSON_NAME]"
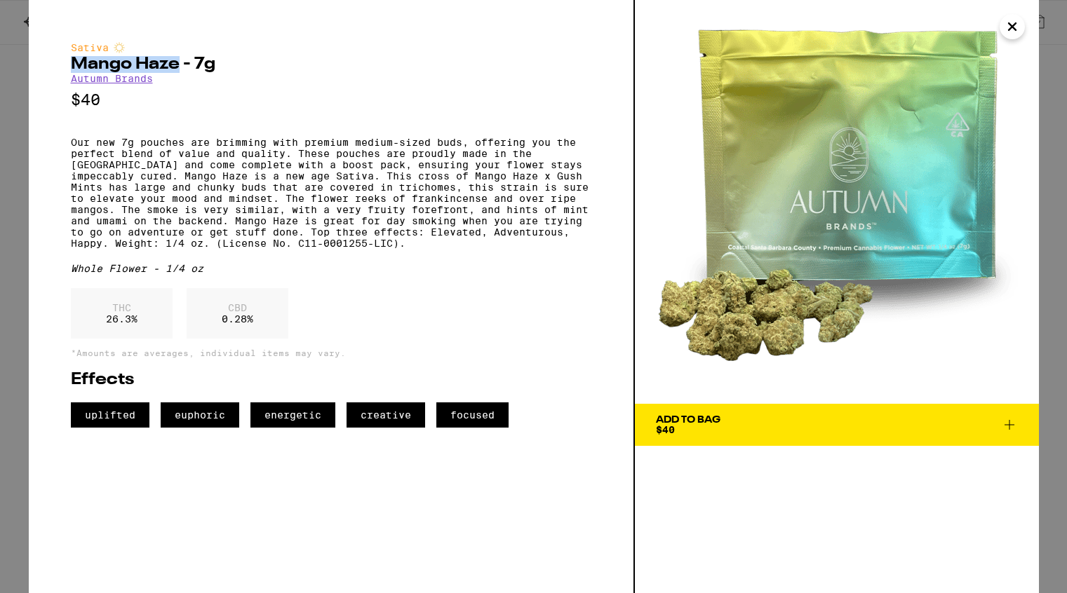
click at [1021, 27] on button "Close" at bounding box center [1012, 26] width 25 height 25
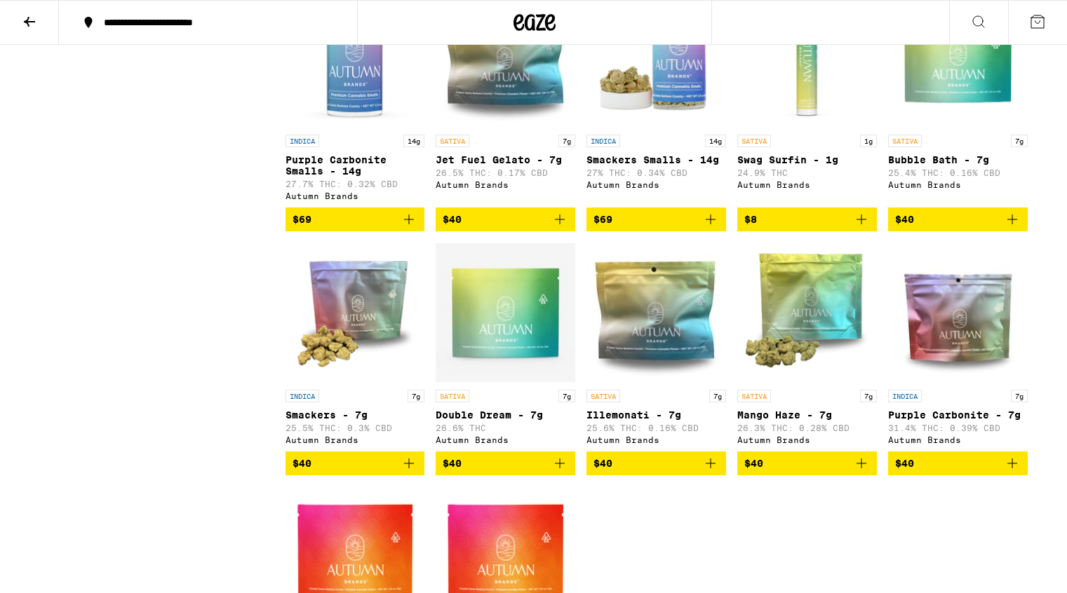
scroll to position [1741, 0]
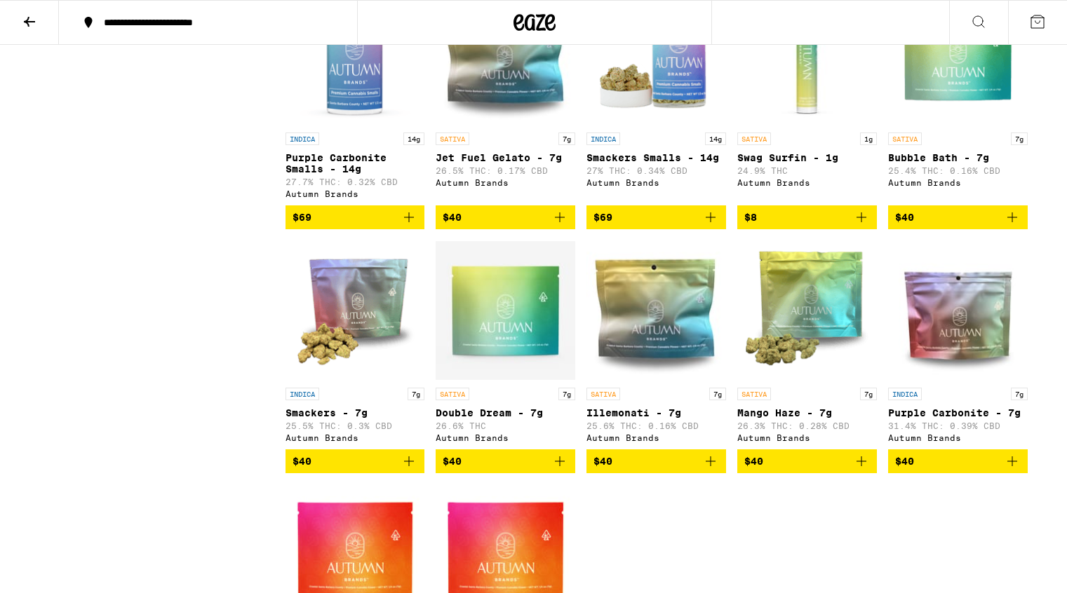
click at [353, 367] on img "Open page for Smackers - 7g from Autumn Brands" at bounding box center [356, 311] width 140 height 140
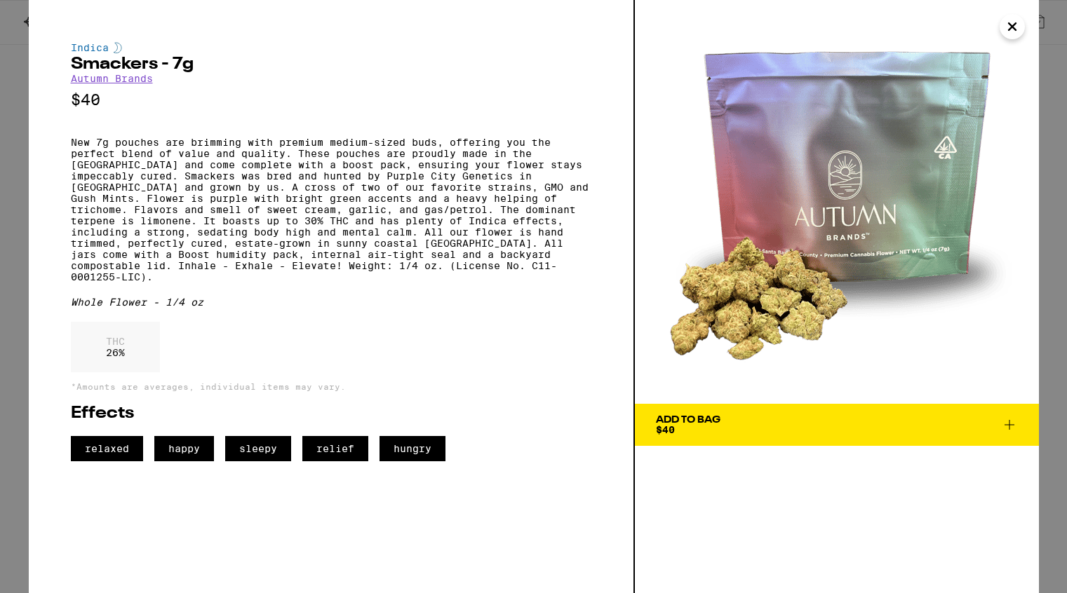
drag, startPoint x: 888, startPoint y: 193, endPoint x: 367, endPoint y: 4, distance: 554.5
click at [0, 0] on div "Indica Smackers - 7g Autumn Brands $40 New 7g pouches are brimming with premium…" at bounding box center [533, 296] width 1067 height 593
click at [1013, 27] on icon "Close" at bounding box center [1012, 26] width 7 height 7
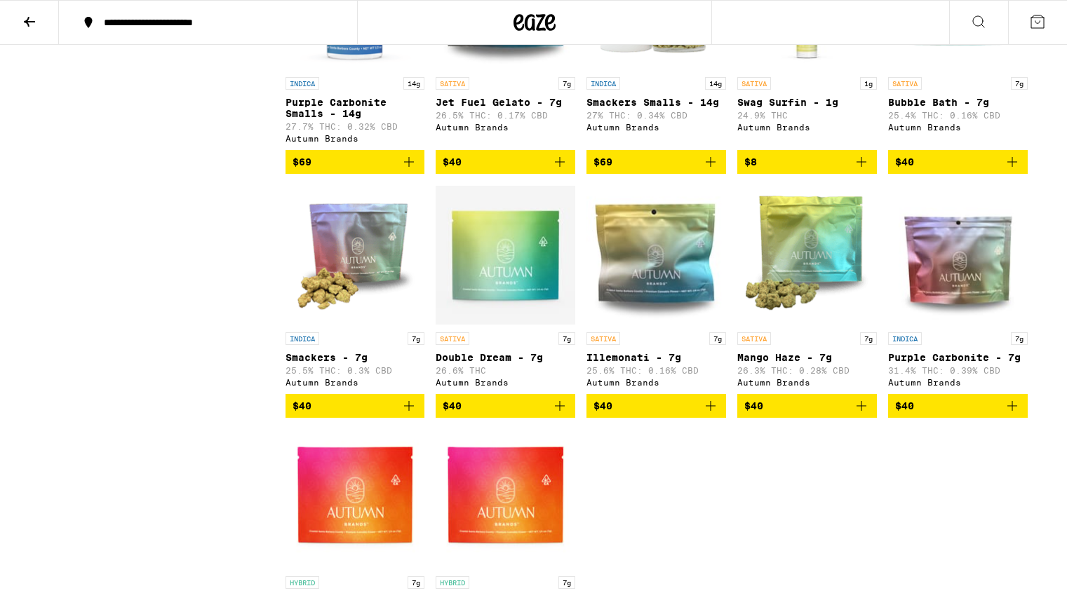
scroll to position [1798, 0]
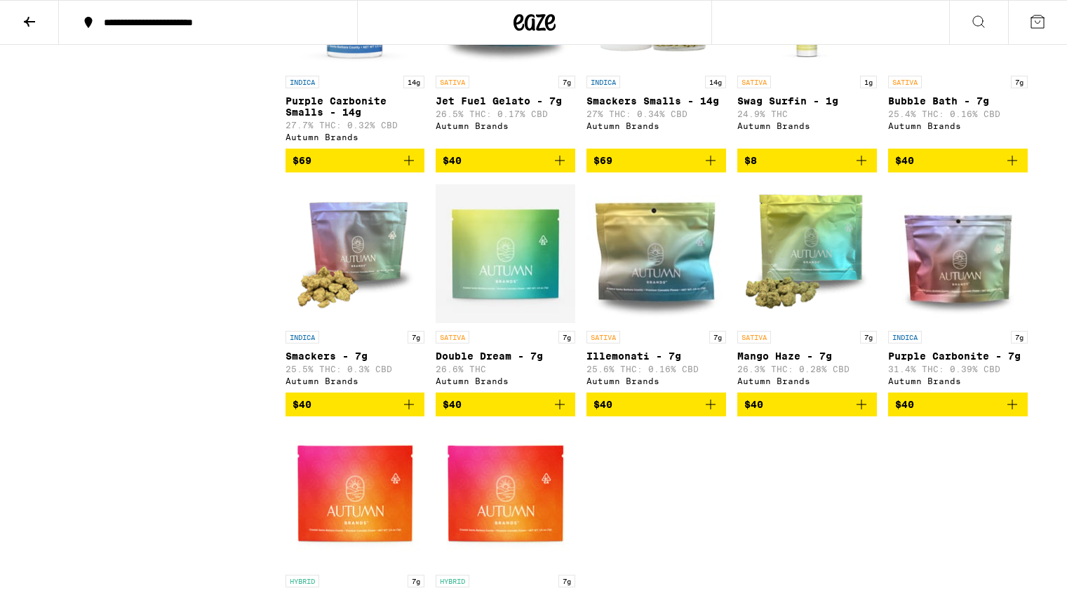
click at [813, 309] on img "Open page for Mango Haze - 7g from Autumn Brands" at bounding box center [807, 254] width 140 height 140
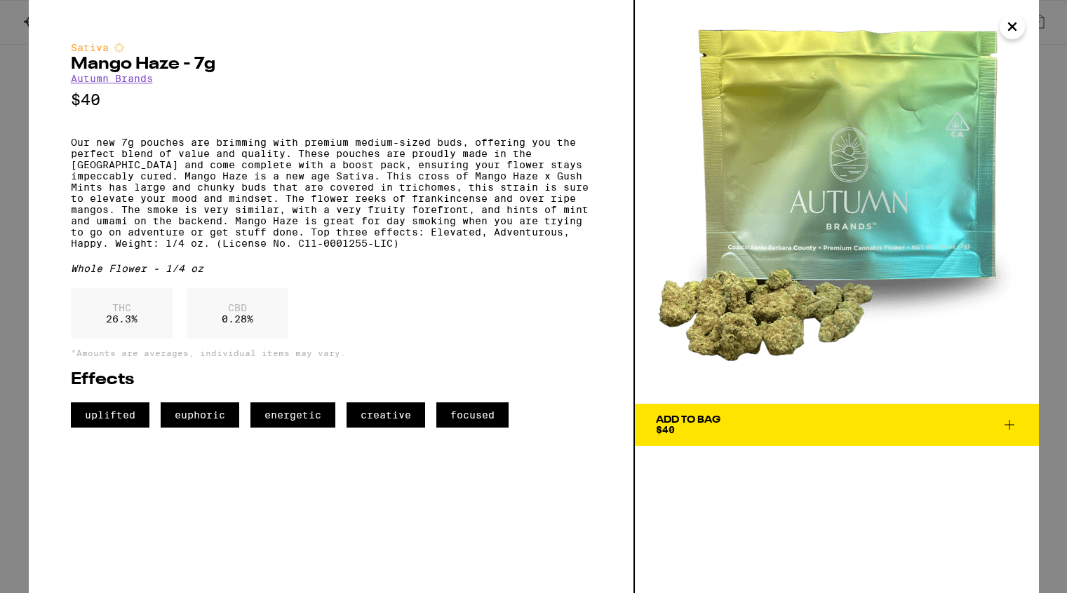
click at [1014, 26] on icon "Close" at bounding box center [1012, 26] width 17 height 21
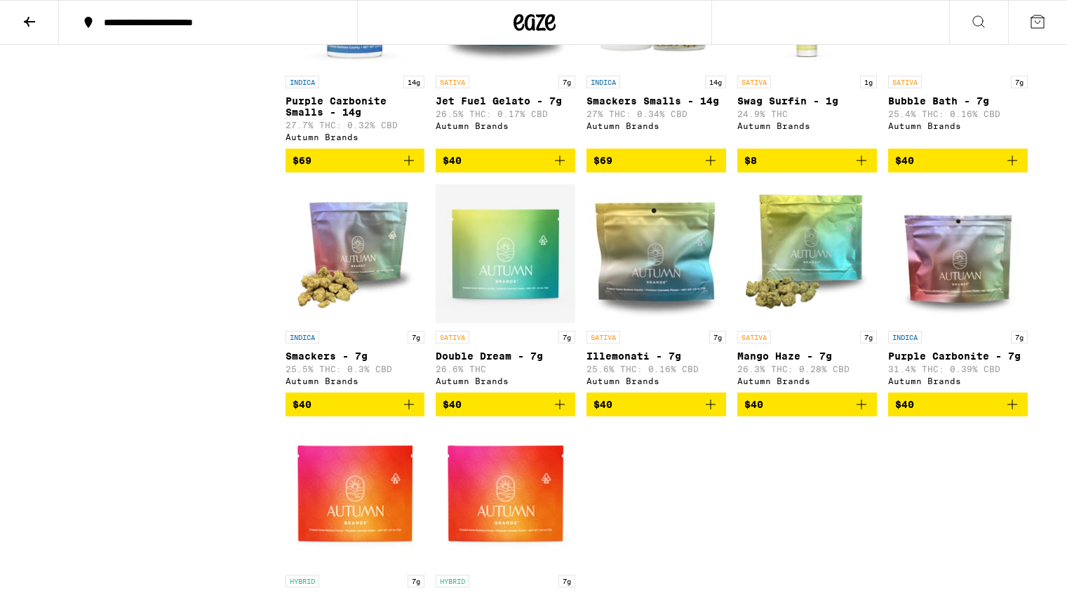
click at [361, 300] on img "Open page for Smackers - 7g from Autumn Brands" at bounding box center [356, 254] width 140 height 140
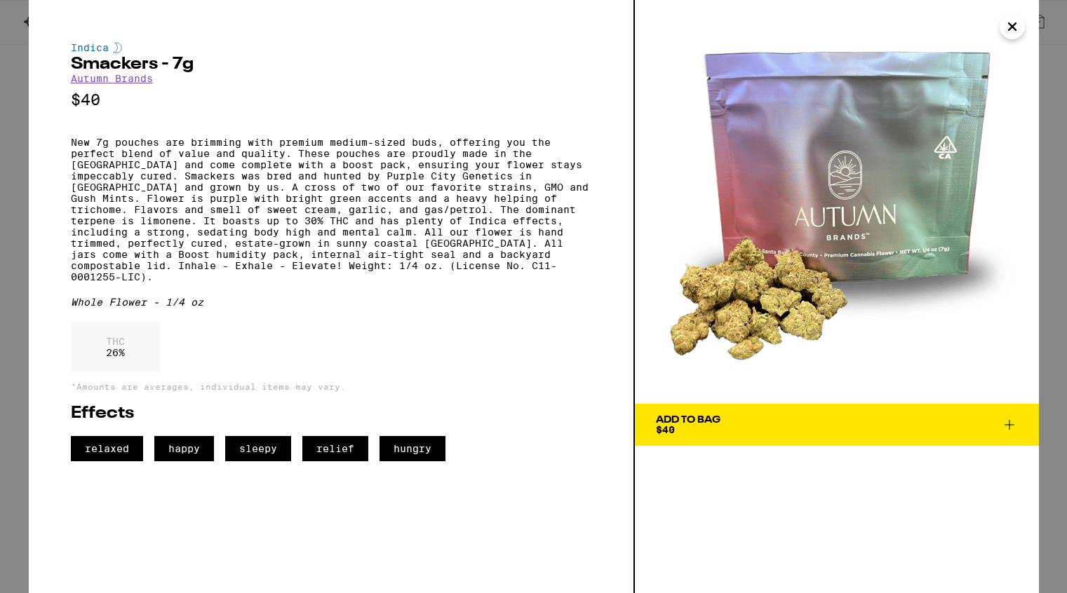
click at [1015, 23] on icon "Close" at bounding box center [1012, 26] width 7 height 7
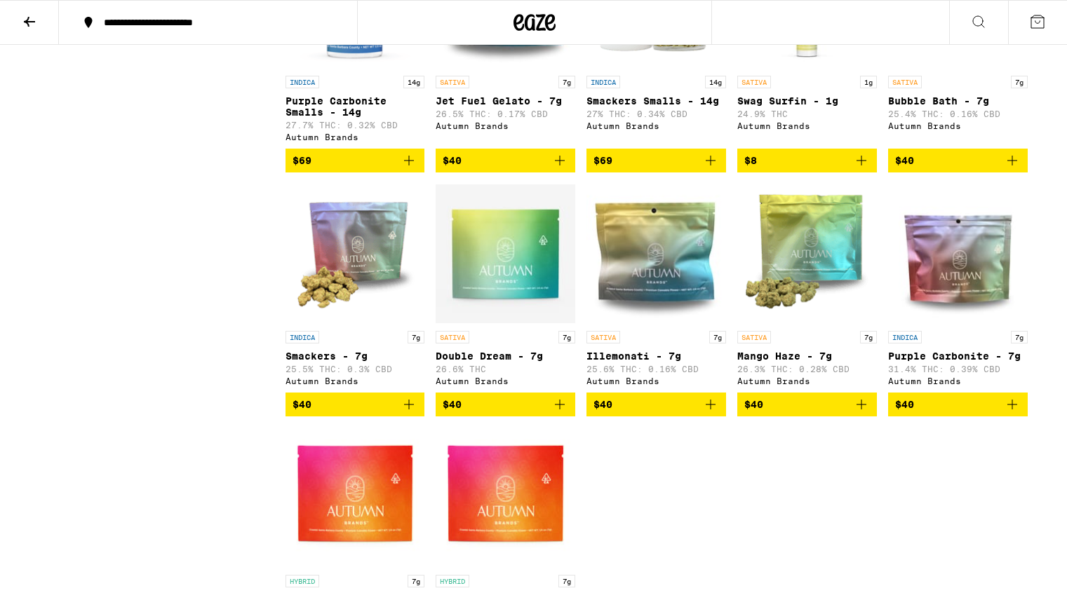
click at [352, 305] on img "Open page for Smackers - 7g from Autumn Brands" at bounding box center [356, 254] width 140 height 140
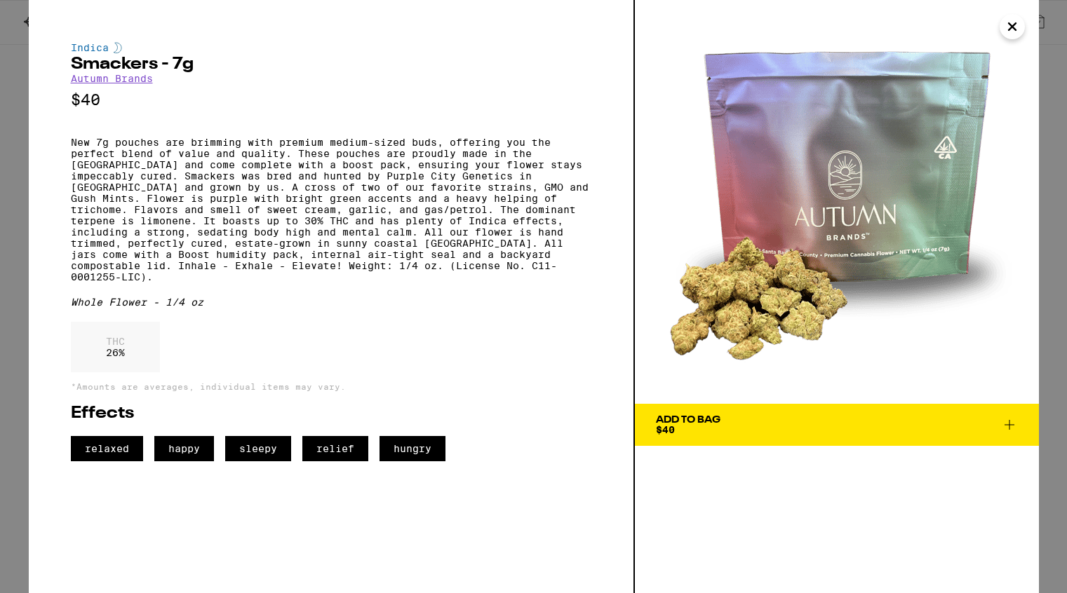
drag, startPoint x: 825, startPoint y: 224, endPoint x: 296, endPoint y: 1, distance: 574.3
click at [0, 0] on div "Indica Smackers - 7g Autumn Brands $40 New 7g pouches are brimming with premium…" at bounding box center [533, 296] width 1067 height 593
click at [1011, 27] on icon "Close" at bounding box center [1012, 26] width 7 height 7
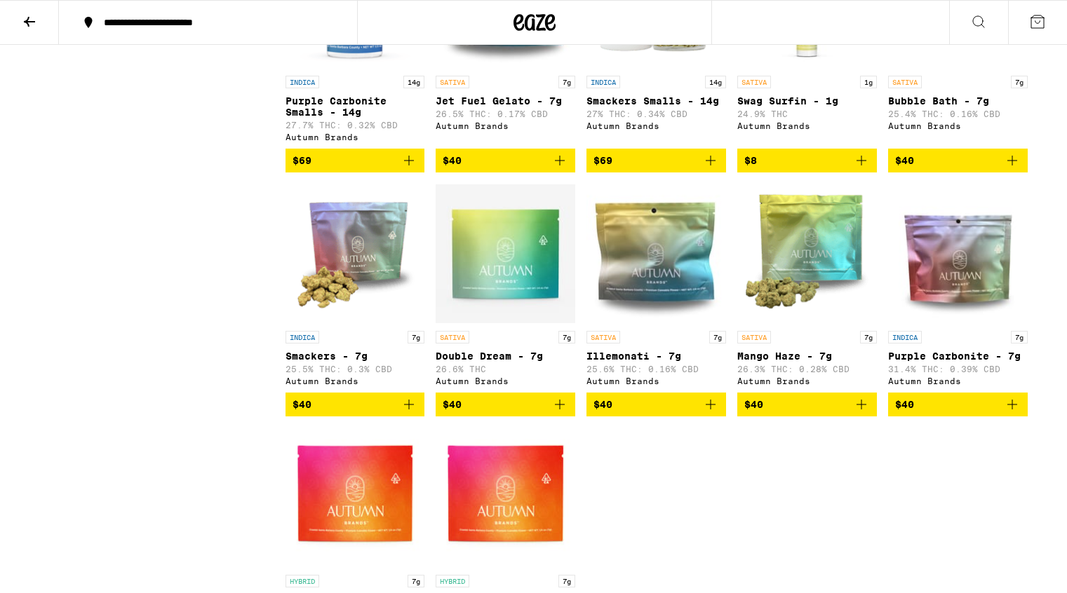
click at [29, 20] on icon at bounding box center [29, 22] width 11 height 10
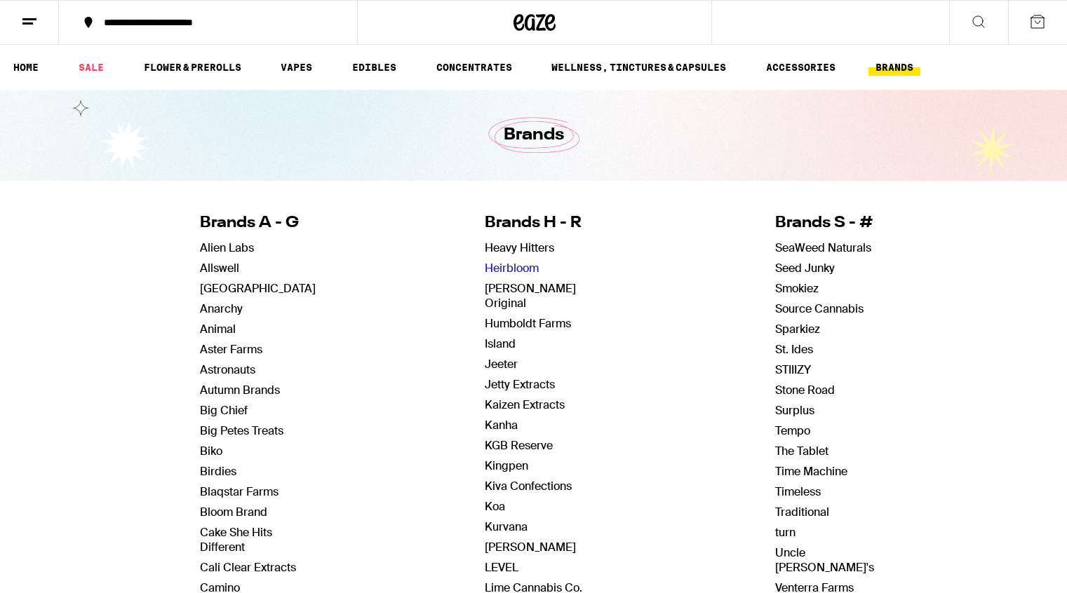
click at [510, 267] on link "Heirbloom" at bounding box center [512, 268] width 54 height 15
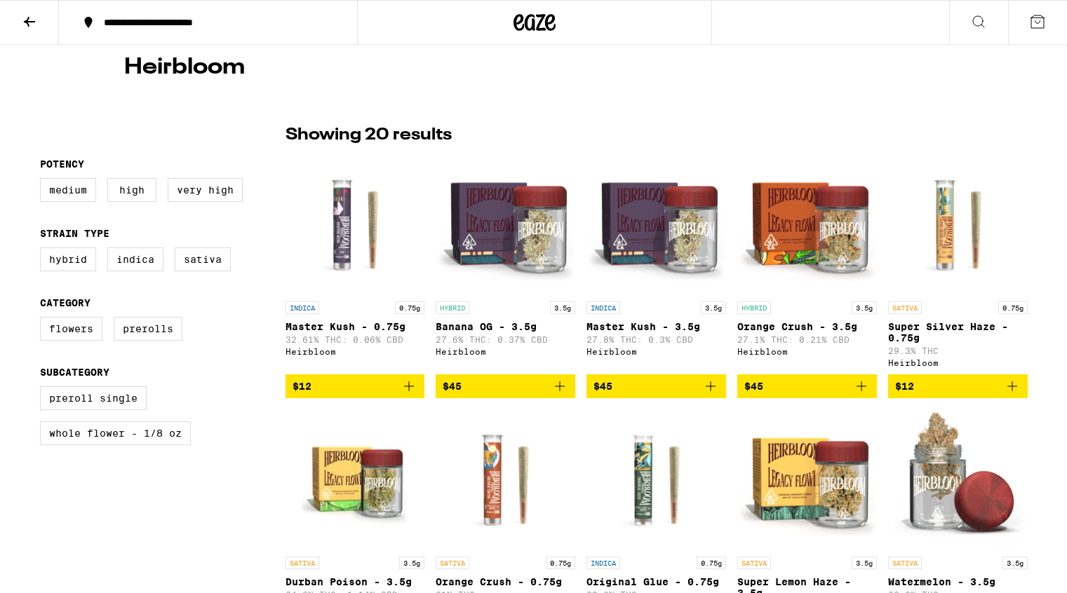
scroll to position [263, 0]
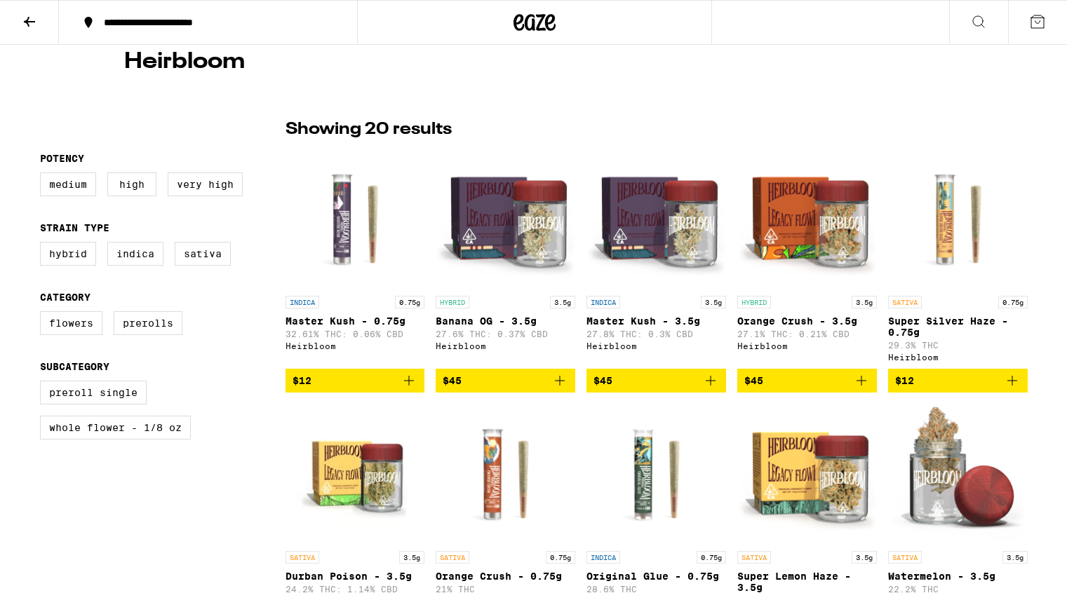
click at [682, 241] on img "Open page for Master Kush - 3.5g from Heirbloom" at bounding box center [656, 219] width 140 height 140
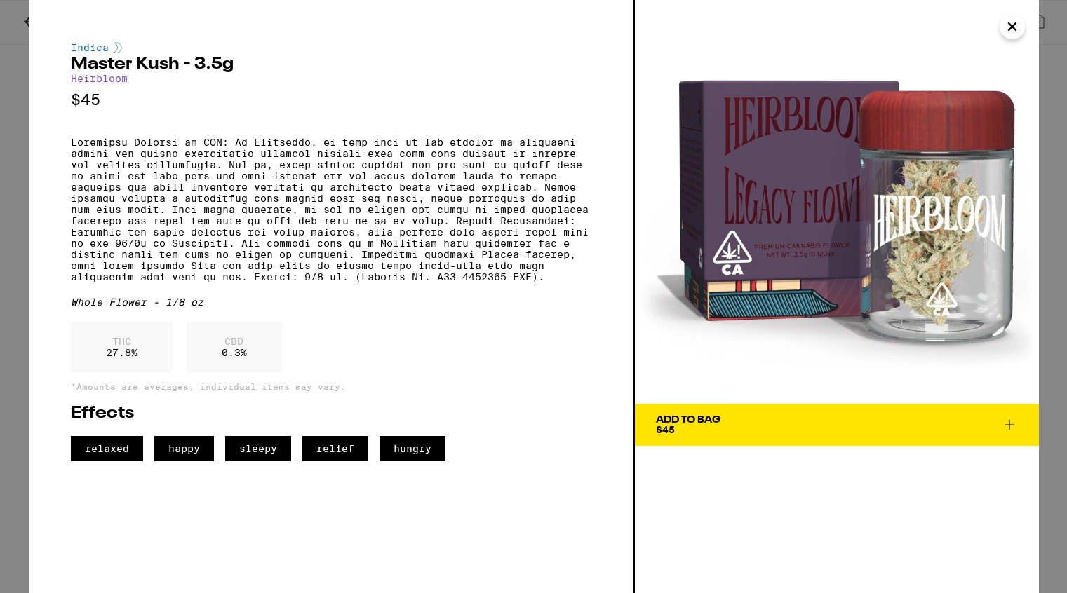
drag, startPoint x: 836, startPoint y: 239, endPoint x: 251, endPoint y: 2, distance: 631.0
click at [0, 0] on div "Indica Master Kush - 3.5g Heirbloom $45 Whole Flower - 1/8 oz THC 27.8 % CBD 0.…" at bounding box center [533, 296] width 1067 height 593
click at [1004, 27] on icon "Close" at bounding box center [1012, 26] width 17 height 21
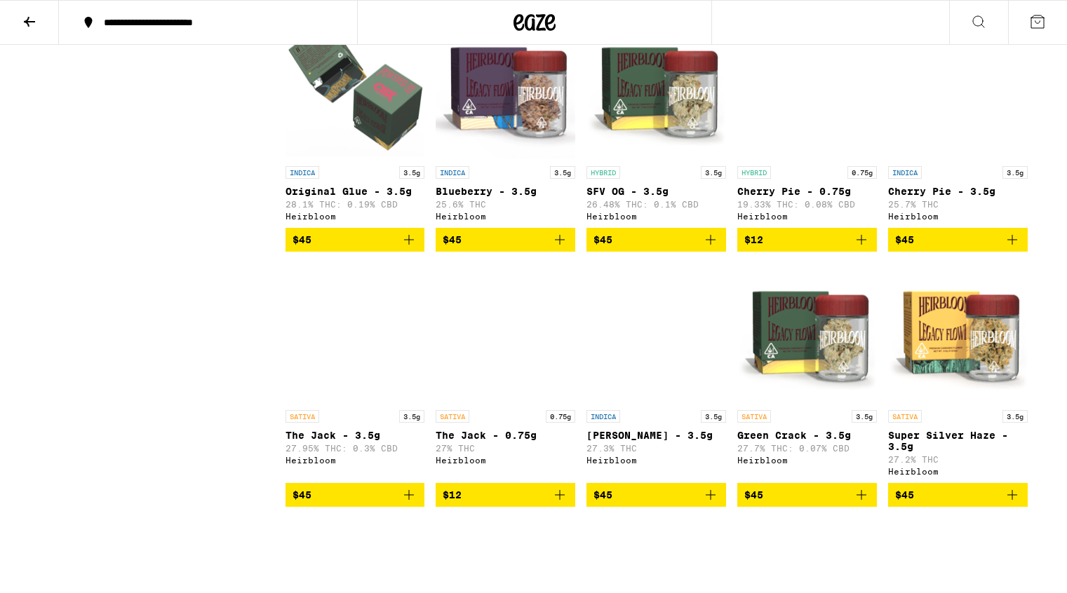
scroll to position [904, 0]
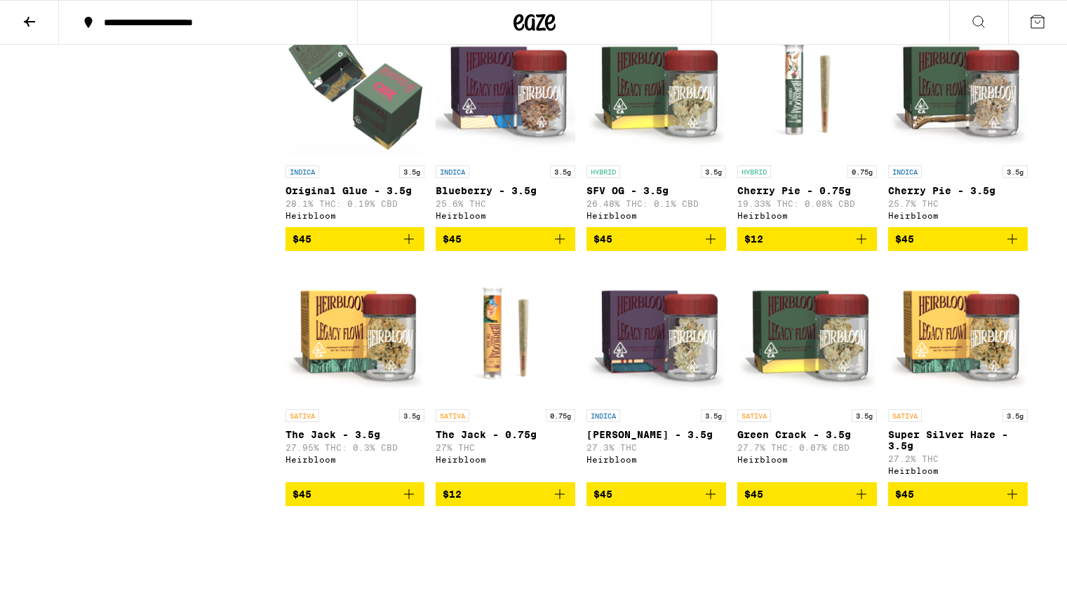
click at [935, 353] on img "Open page for Super Silver Haze - 3.5g from Heirbloom" at bounding box center [958, 332] width 140 height 140
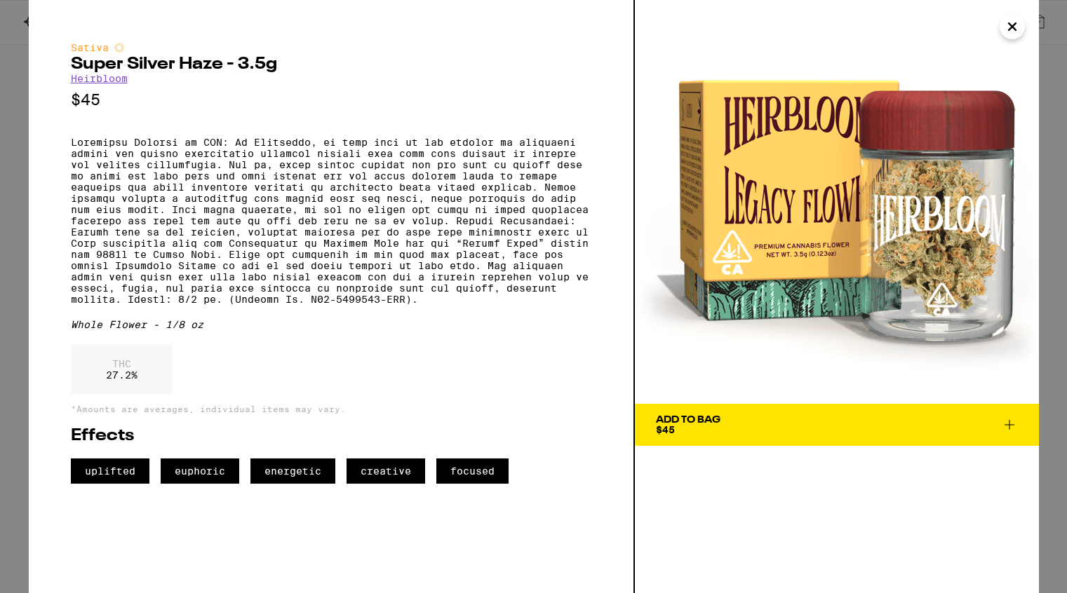
drag, startPoint x: 817, startPoint y: 250, endPoint x: 495, endPoint y: 7, distance: 402.7
click at [0, 0] on div "Sativa Super Silver Haze - 3.5g Heirbloom $45 Whole Flower - 1/8 oz THC 27.2 % …" at bounding box center [533, 296] width 1067 height 593
drag, startPoint x: 74, startPoint y: 63, endPoint x: 224, endPoint y: 67, distance: 150.2
click at [224, 67] on h2 "Super Silver Haze - 3.5g" at bounding box center [331, 64] width 520 height 17
copy h2 "Super Silver Haze"
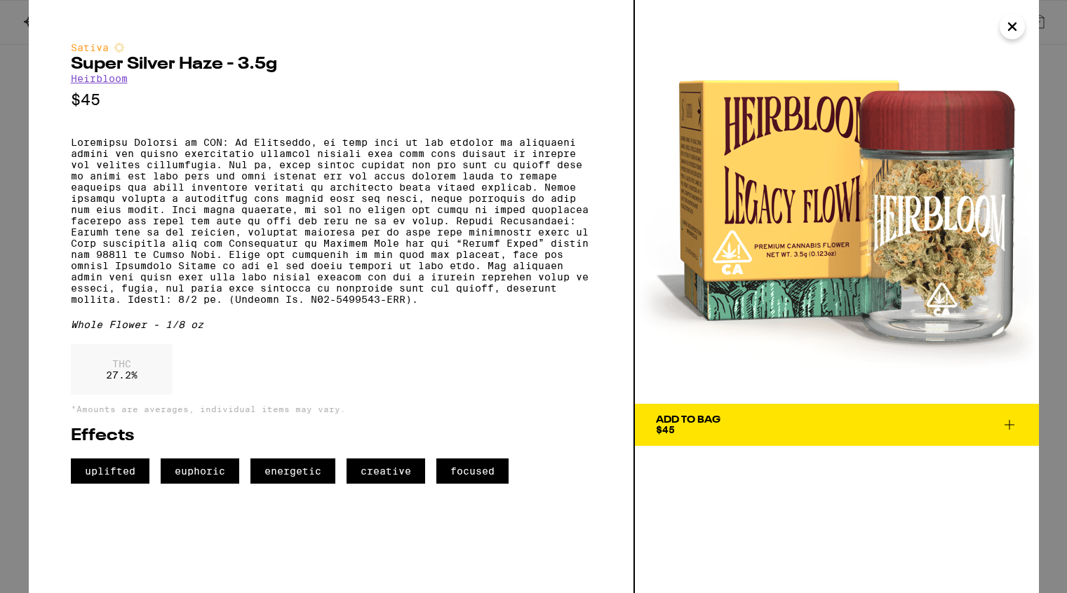
click at [371, 300] on p at bounding box center [331, 221] width 520 height 168
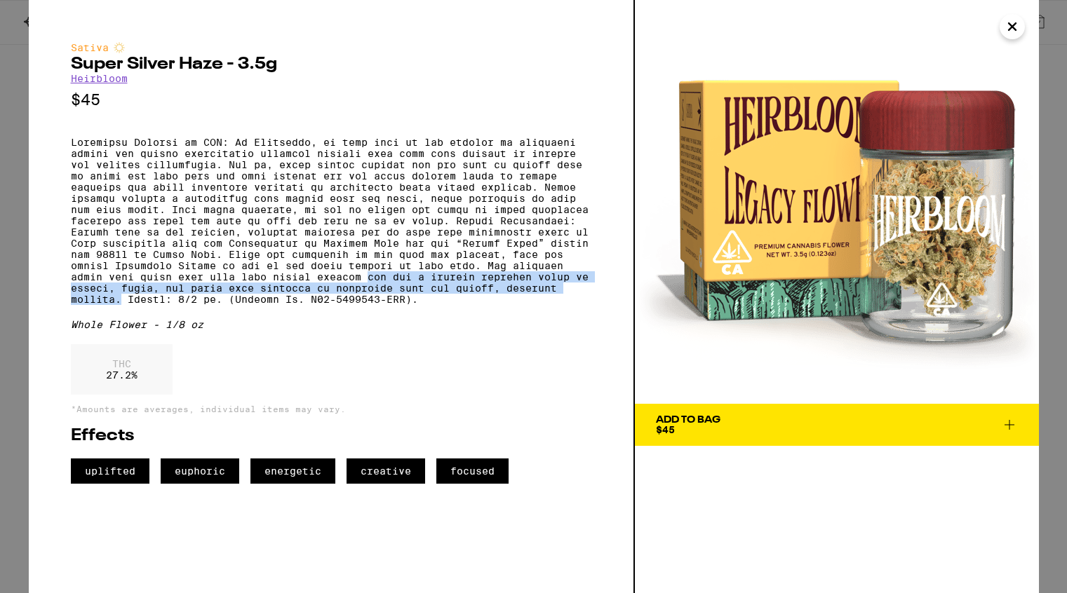
click at [120, 305] on p at bounding box center [331, 221] width 520 height 168
copy p "and has a totally distinct smell of cheese, earth, and spice that provides an u…"
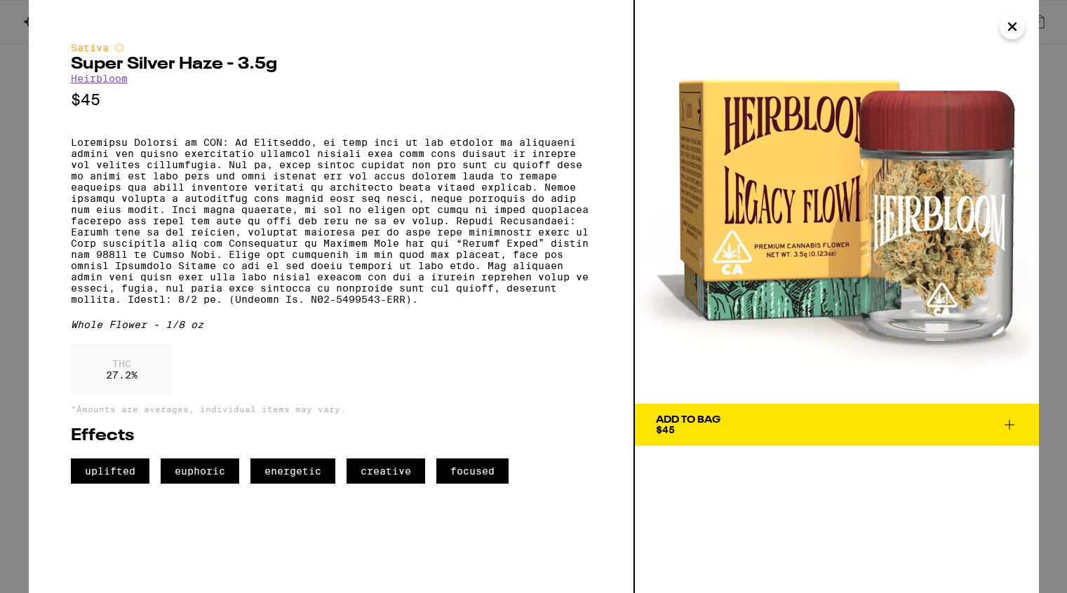
click at [435, 380] on div "THC 27.2 %" at bounding box center [331, 373] width 520 height 58
click at [1019, 27] on icon "Close" at bounding box center [1012, 26] width 17 height 21
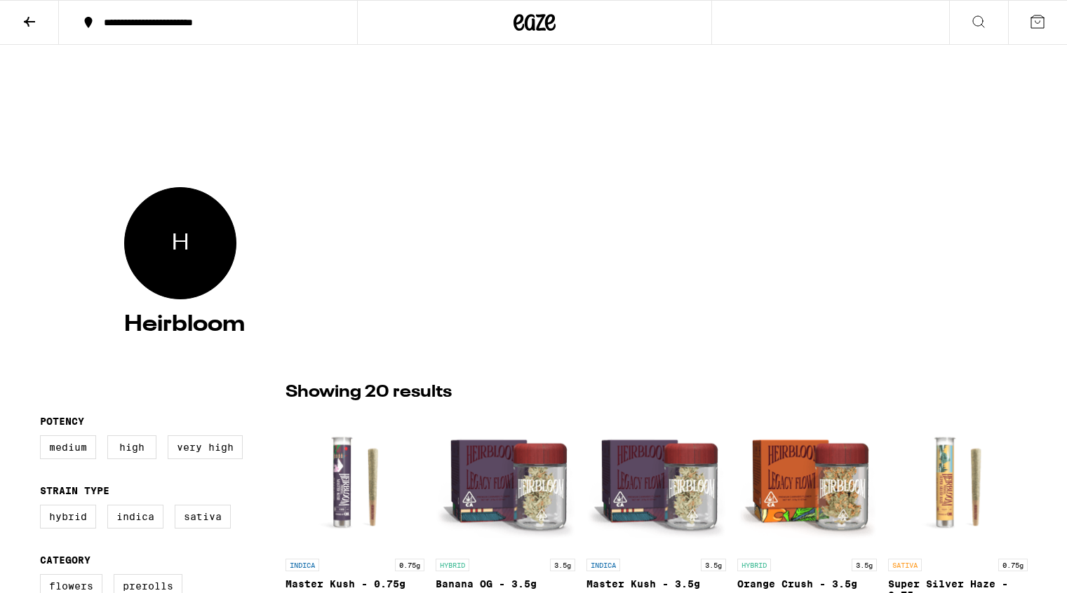
click at [29, 23] on icon at bounding box center [29, 21] width 17 height 17
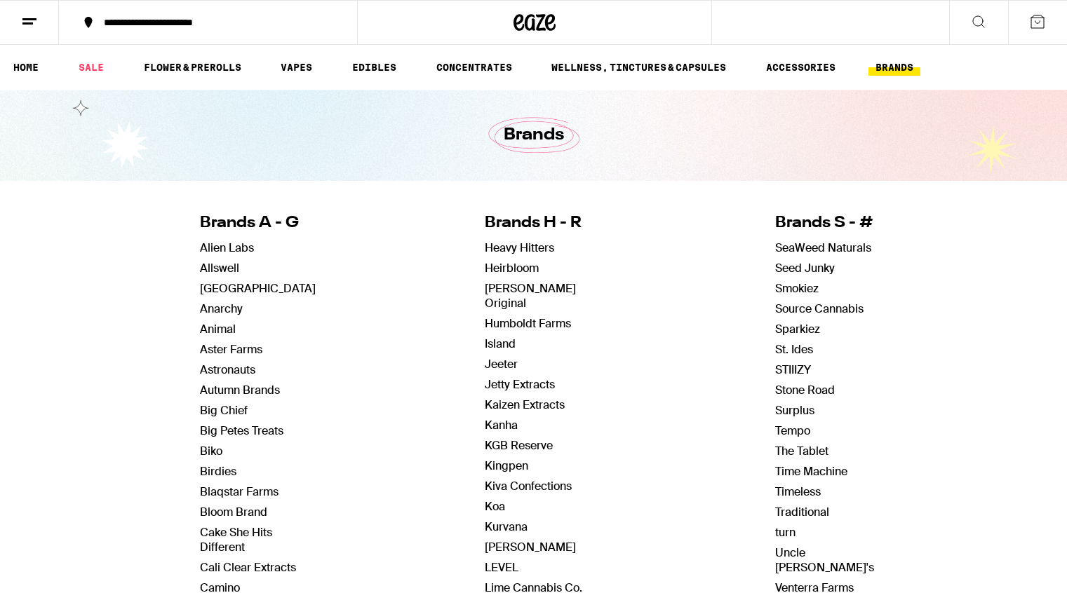
click at [980, 19] on icon at bounding box center [978, 21] width 17 height 17
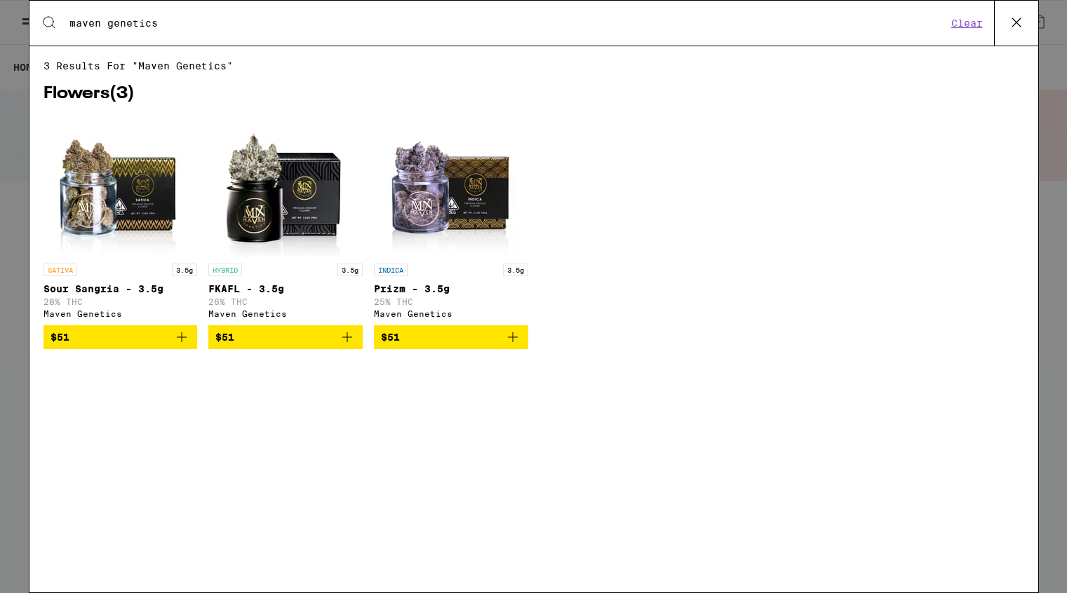
type input "maven genetics"
click at [140, 218] on img "Open page for Sour Sangria - 3.5g from Maven Genetics" at bounding box center [120, 186] width 140 height 140
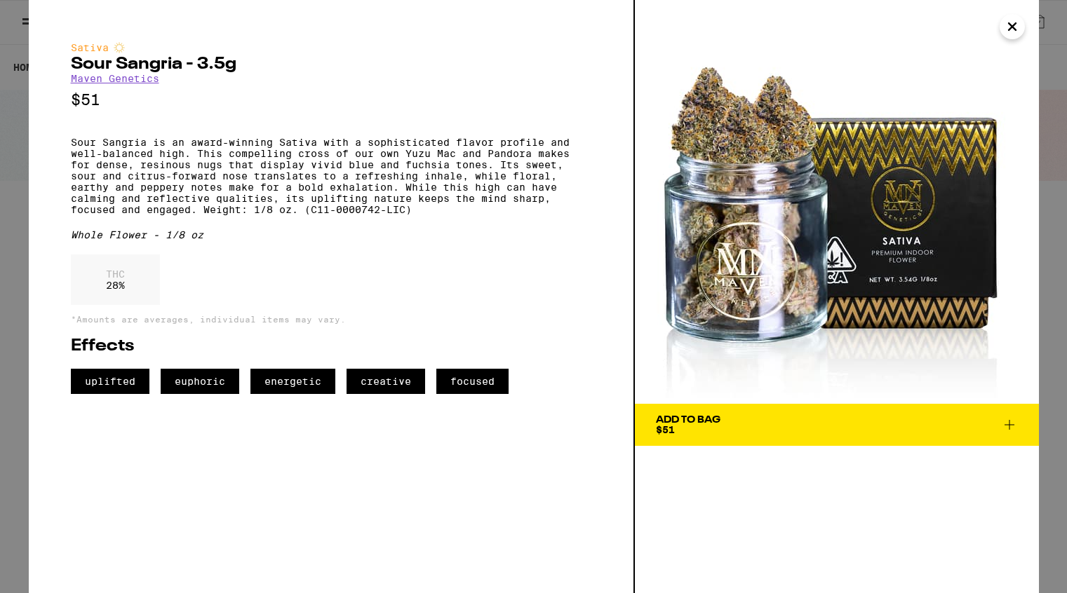
click at [1016, 25] on icon "Close" at bounding box center [1012, 26] width 17 height 21
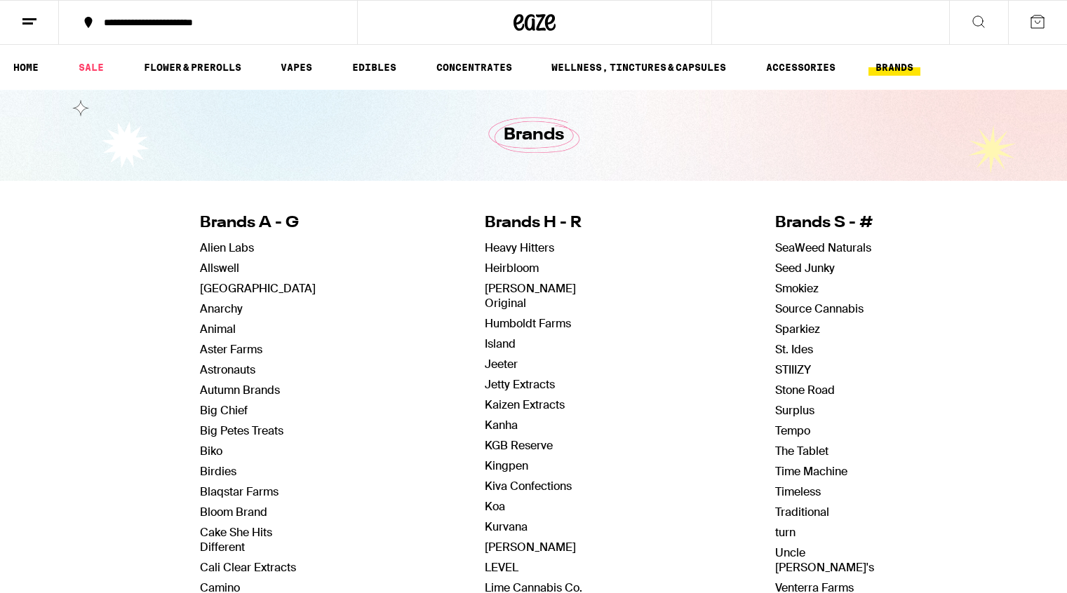
click at [974, 20] on icon at bounding box center [978, 21] width 17 height 17
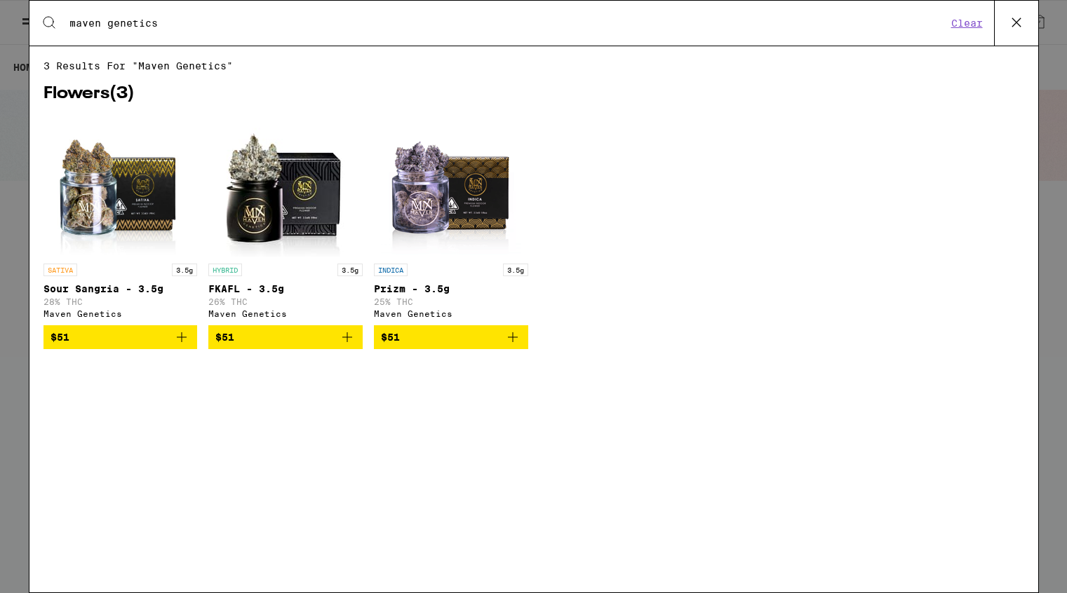
click at [203, 28] on input "maven genetics" at bounding box center [508, 23] width 878 height 13
click at [203, 27] on input "maven genetics" at bounding box center [508, 23] width 878 height 13
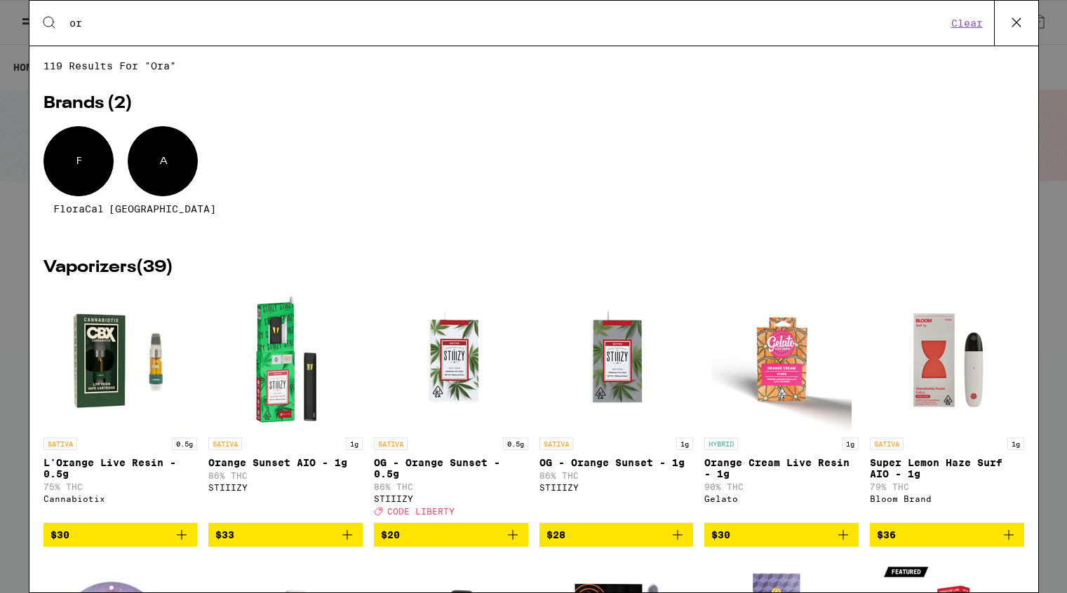
type input "o"
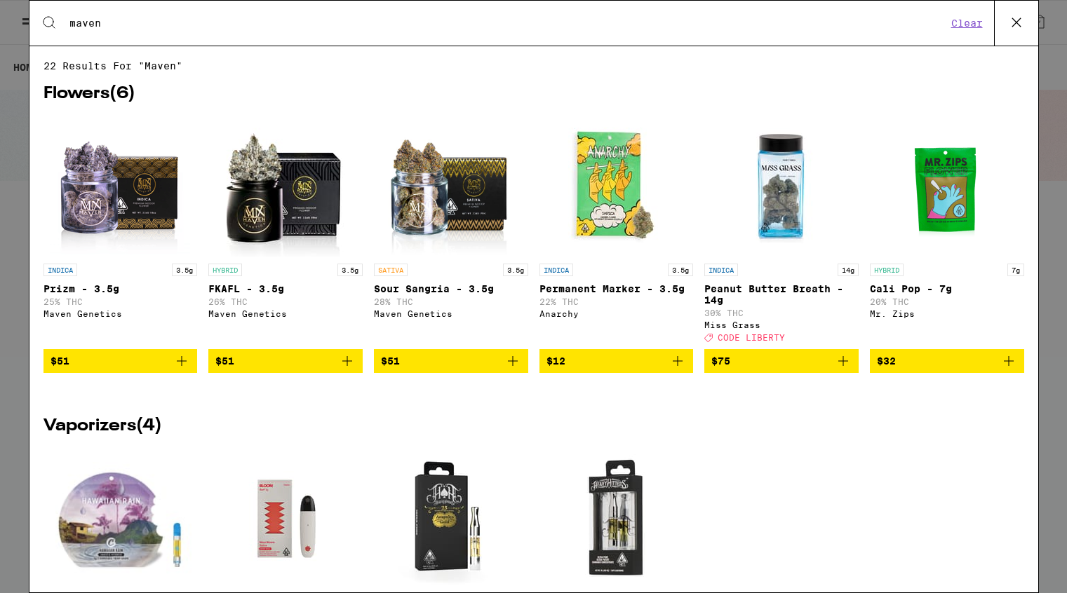
type input "maven"
click at [1016, 23] on icon at bounding box center [1016, 22] width 21 height 21
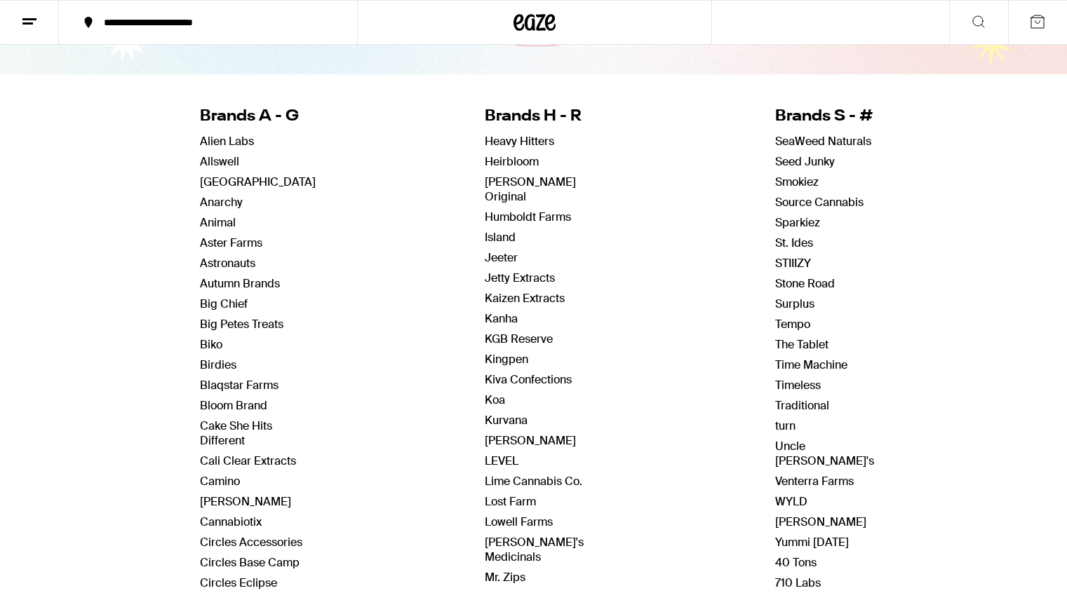
scroll to position [110, 0]
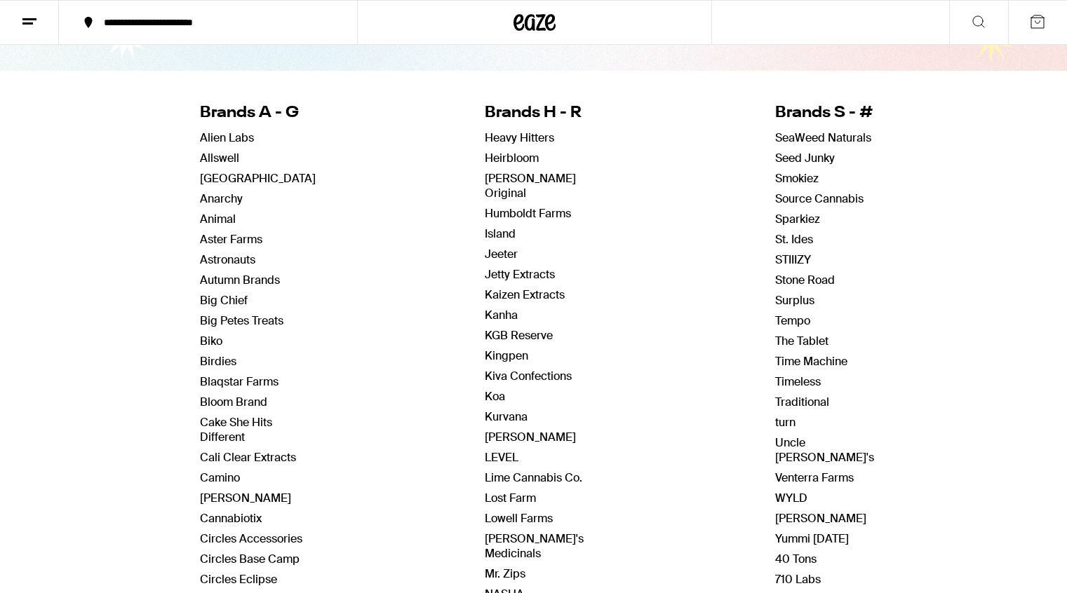
click at [976, 20] on icon at bounding box center [978, 21] width 17 height 17
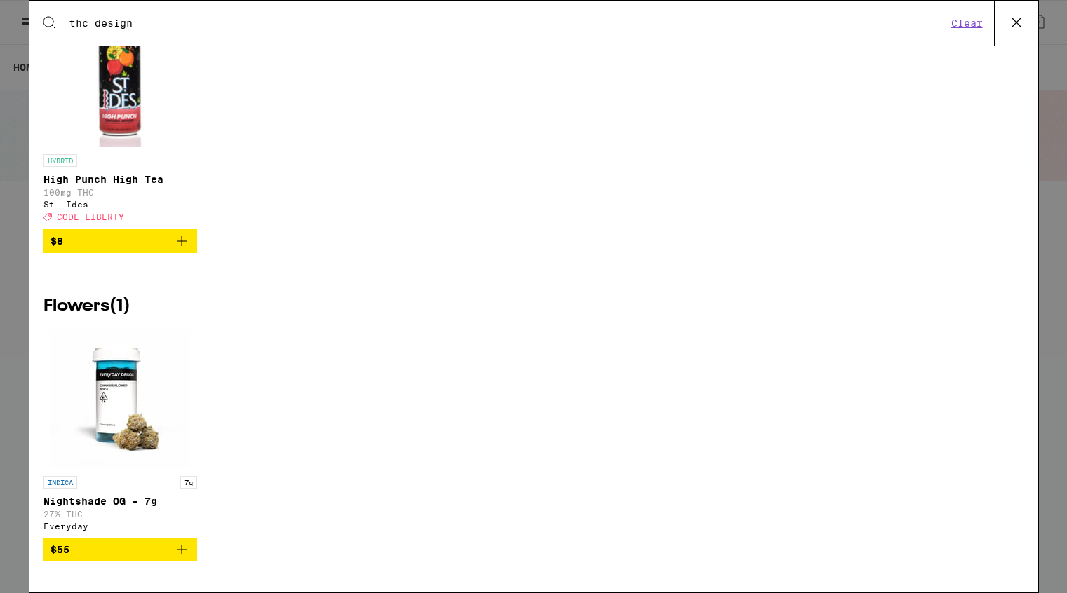
scroll to position [0, 0]
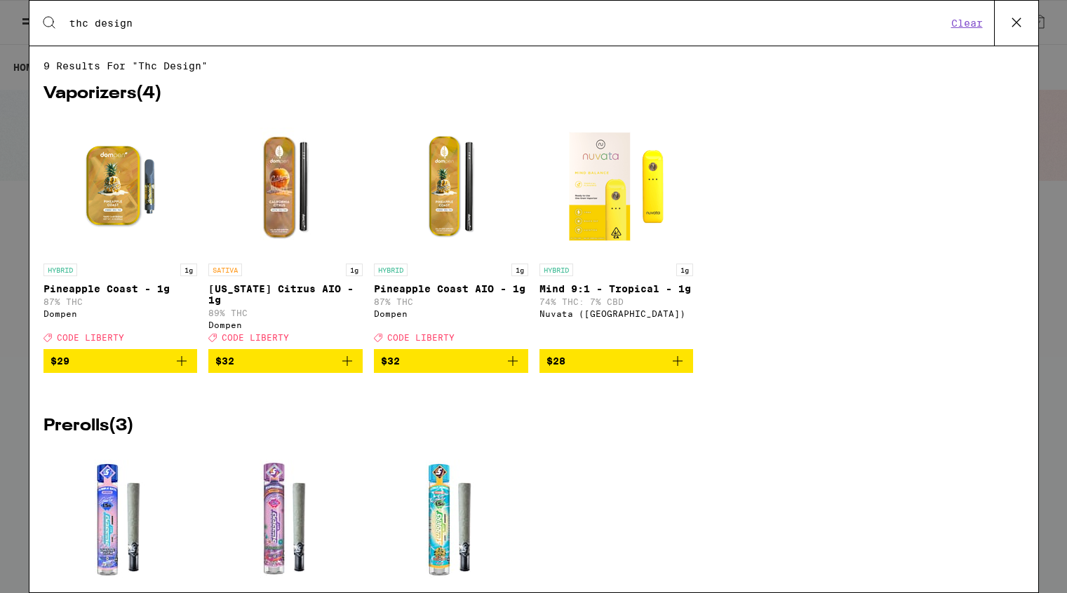
type input "thc design"
click at [972, 24] on button "Clear" at bounding box center [967, 23] width 40 height 13
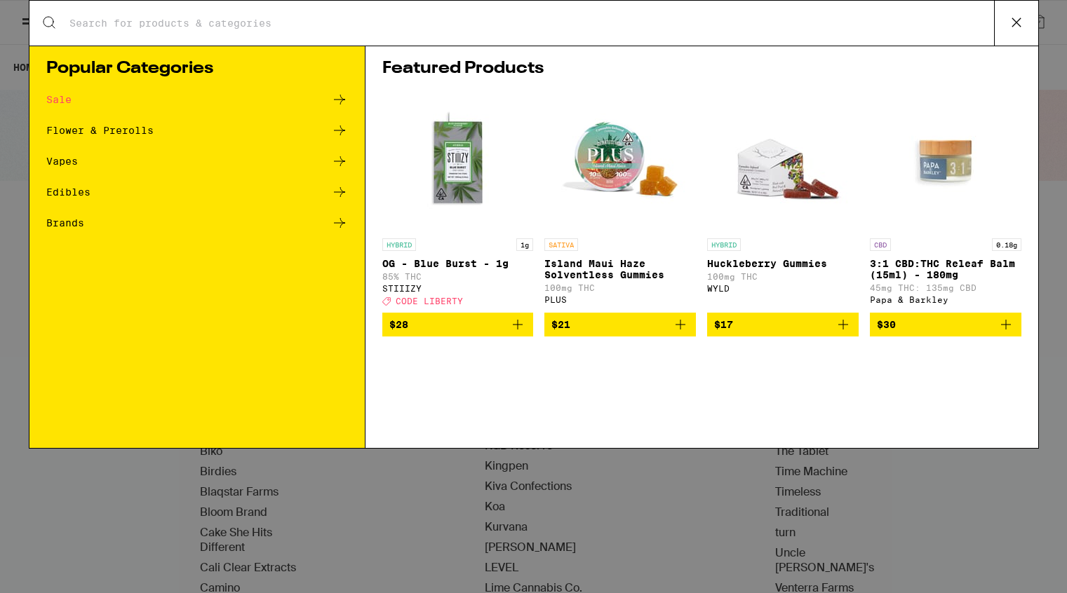
click at [291, 13] on div "Search for Products" at bounding box center [533, 23] width 1009 height 45
click at [269, 29] on input "Search for Products" at bounding box center [531, 23] width 925 height 13
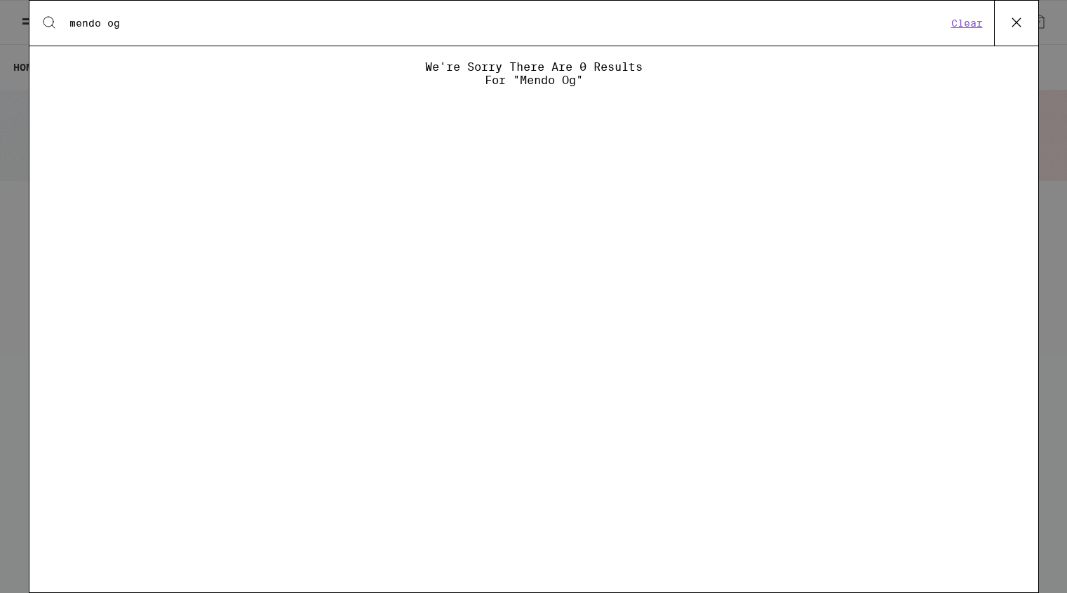
type input "mendo og"
click at [968, 27] on button "Clear" at bounding box center [967, 23] width 40 height 13
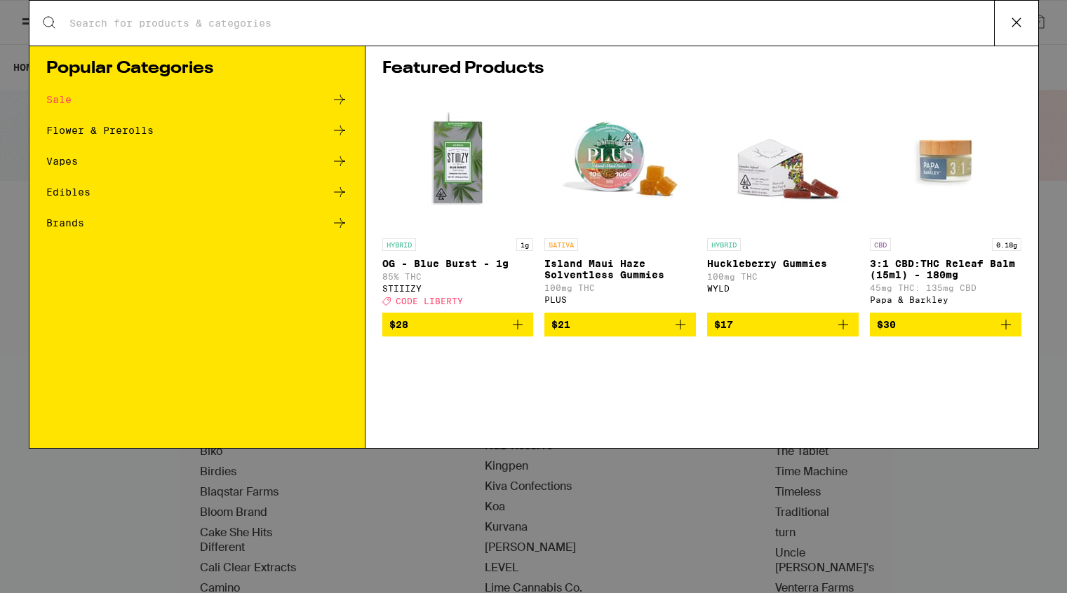
click at [196, 25] on input "Search for Products" at bounding box center [531, 23] width 925 height 13
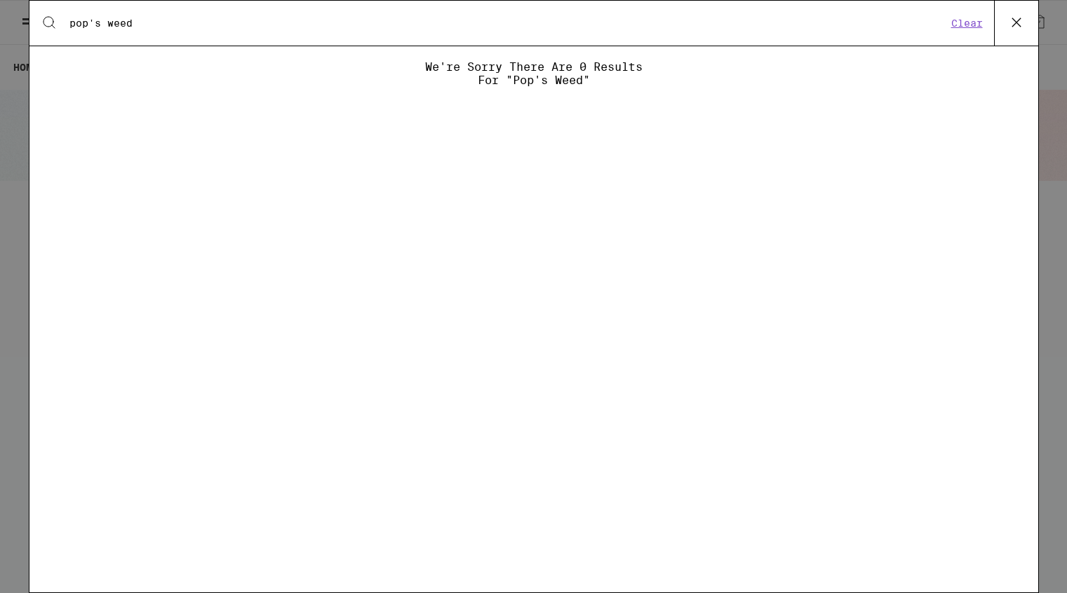
type input "pop's weed"
click at [969, 24] on button "Clear" at bounding box center [967, 23] width 40 height 13
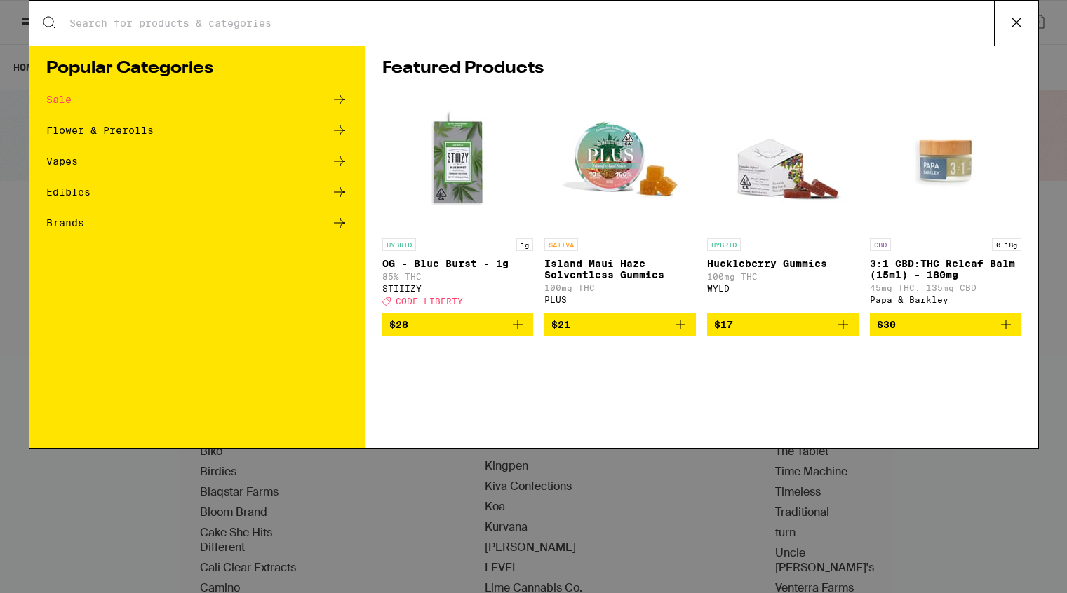
click at [1021, 20] on icon at bounding box center [1016, 22] width 21 height 21
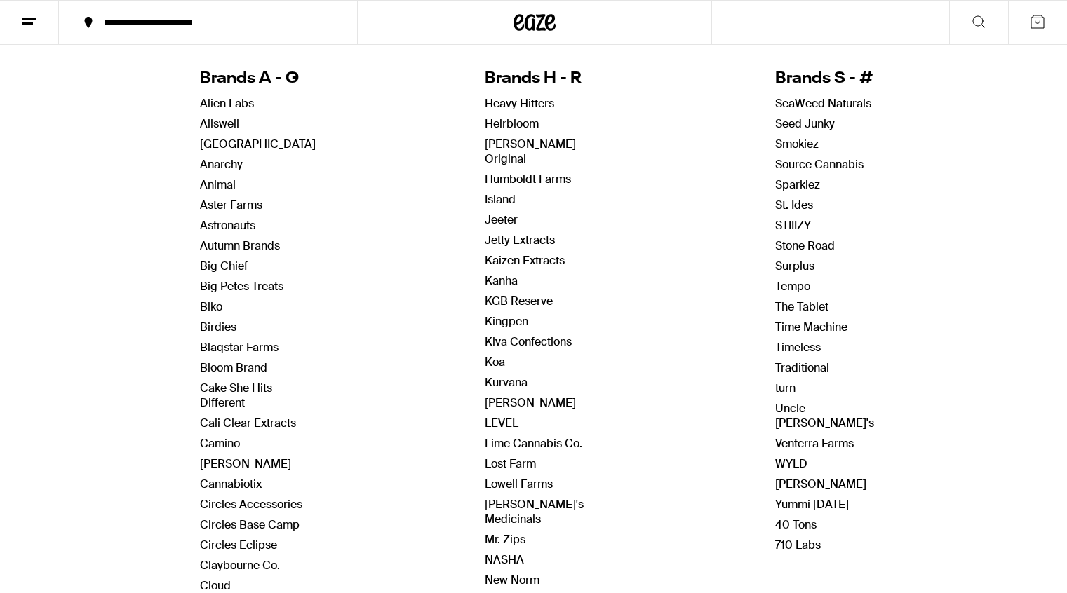
scroll to position [150, 0]
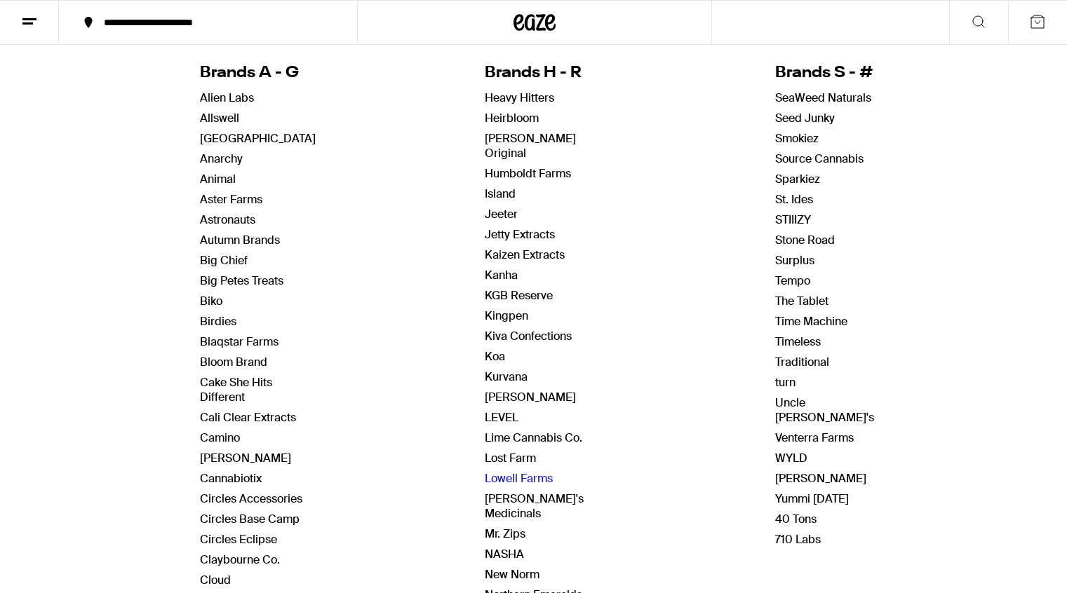
click at [546, 471] on link "Lowell Farms" at bounding box center [519, 478] width 68 height 15
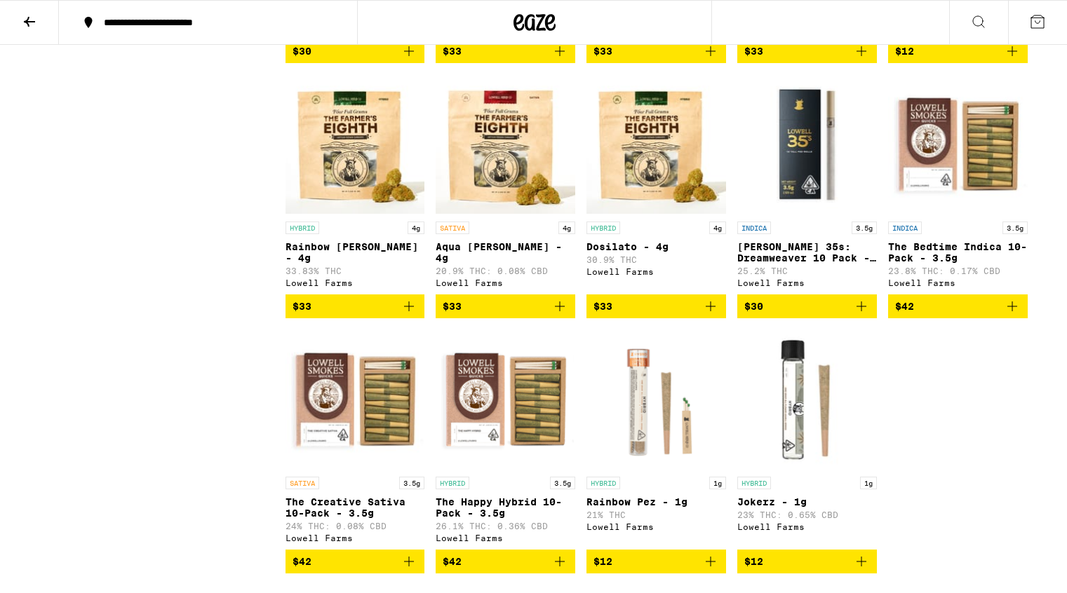
scroll to position [3366, 0]
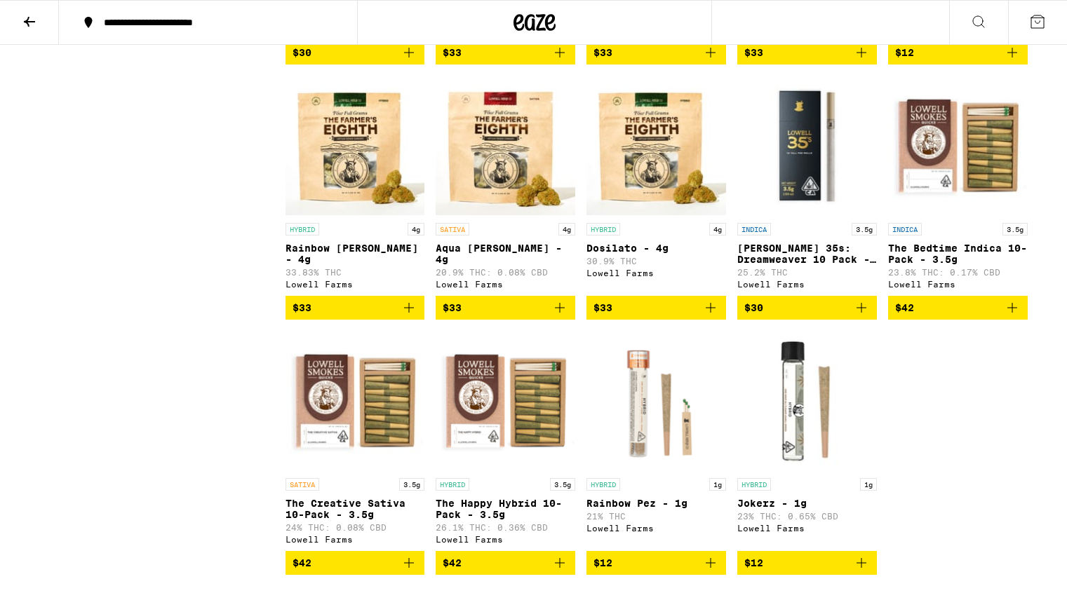
click at [805, 216] on img "Open page for Lowell 35s: Dreamweaver 10 Pack - 3.5g from Lowell Farms" at bounding box center [807, 146] width 140 height 140
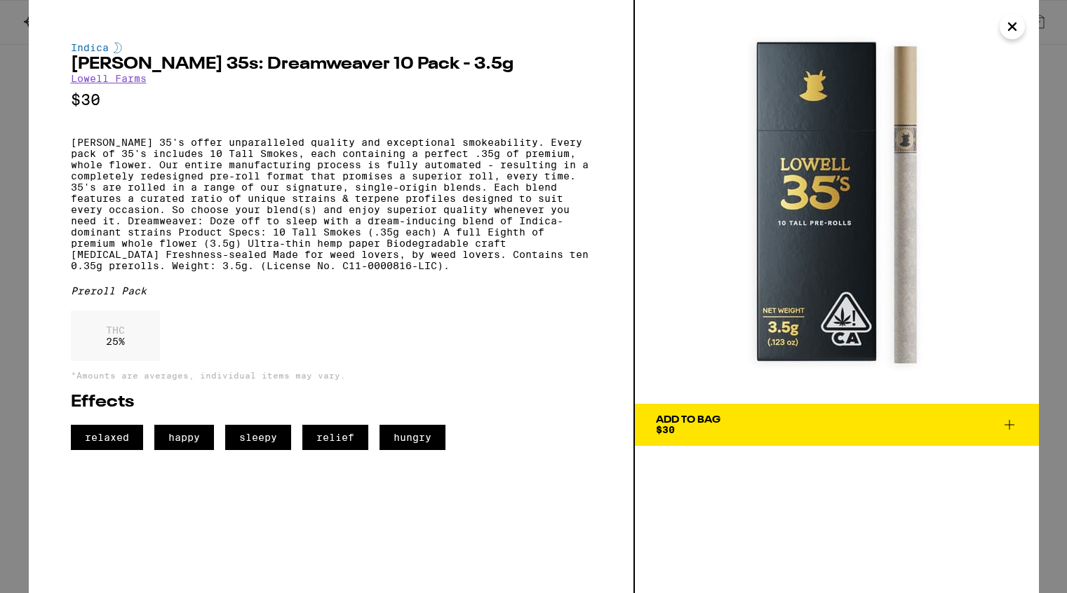
drag, startPoint x: 827, startPoint y: 208, endPoint x: 425, endPoint y: 4, distance: 450.8
click at [0, 0] on div "Indica [PERSON_NAME] 35s: Dreamweaver 10 Pack - 3.5g [PERSON_NAME] Farms $30 [P…" at bounding box center [533, 296] width 1067 height 593
click at [1008, 25] on icon "Close" at bounding box center [1012, 26] width 17 height 21
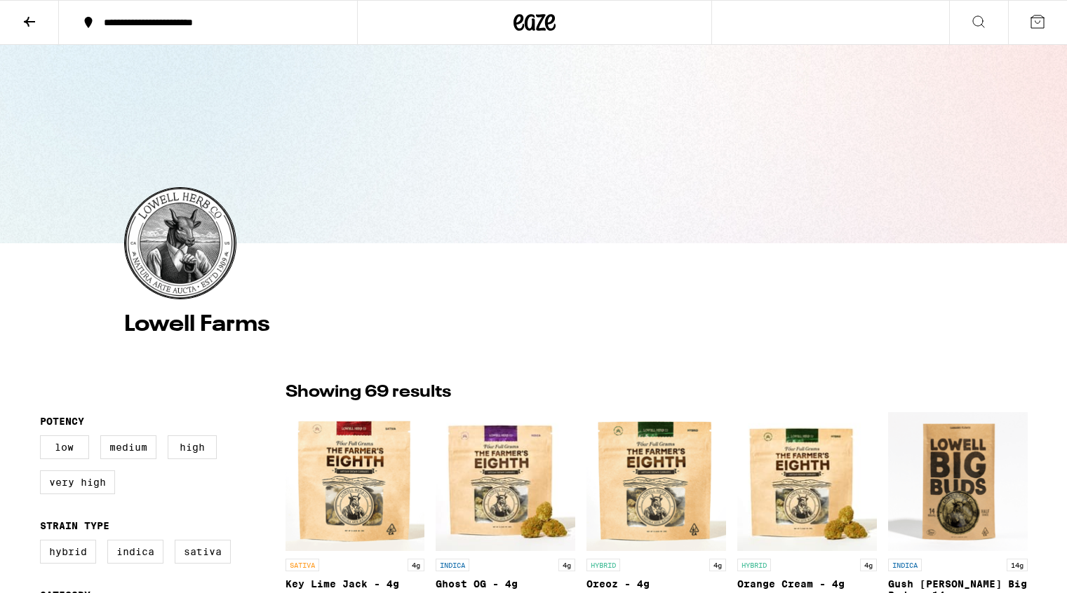
click at [27, 22] on icon at bounding box center [29, 22] width 11 height 10
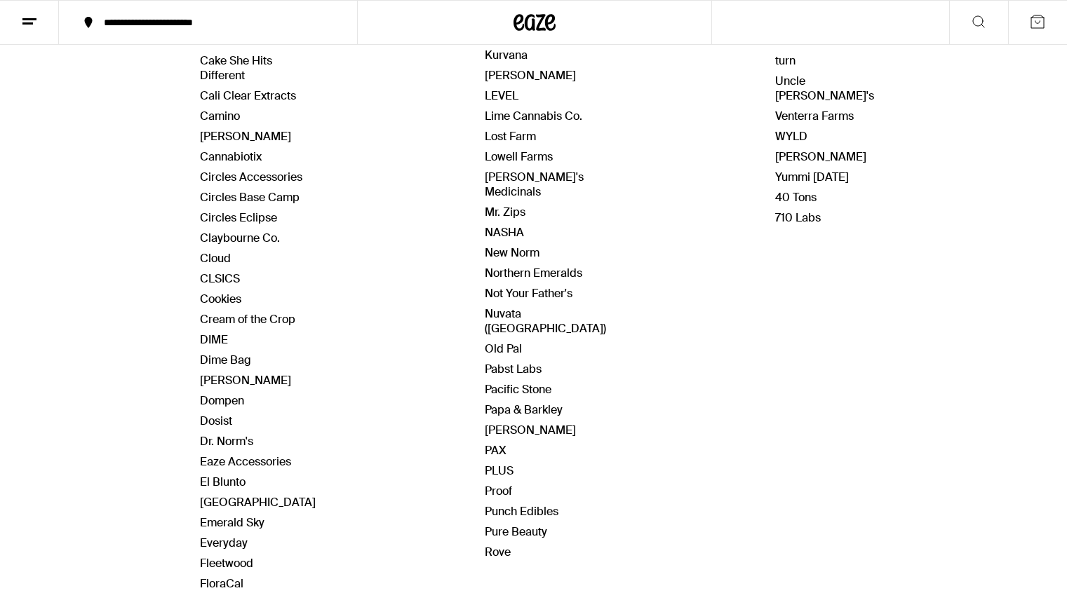
scroll to position [474, 0]
click at [233, 542] on link "Everyday" at bounding box center [224, 542] width 48 height 15
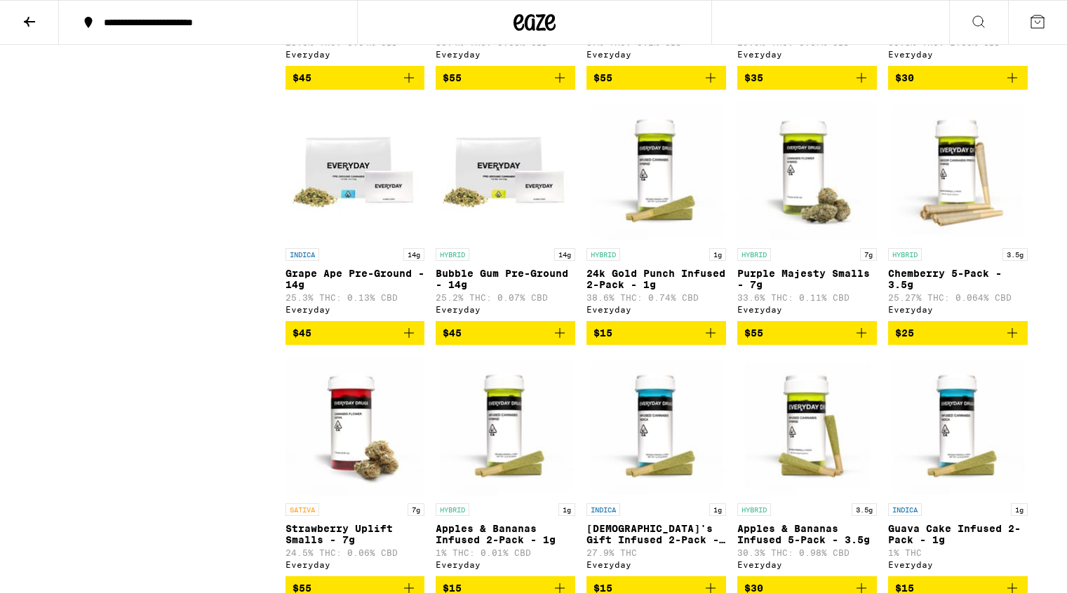
scroll to position [2139, 0]
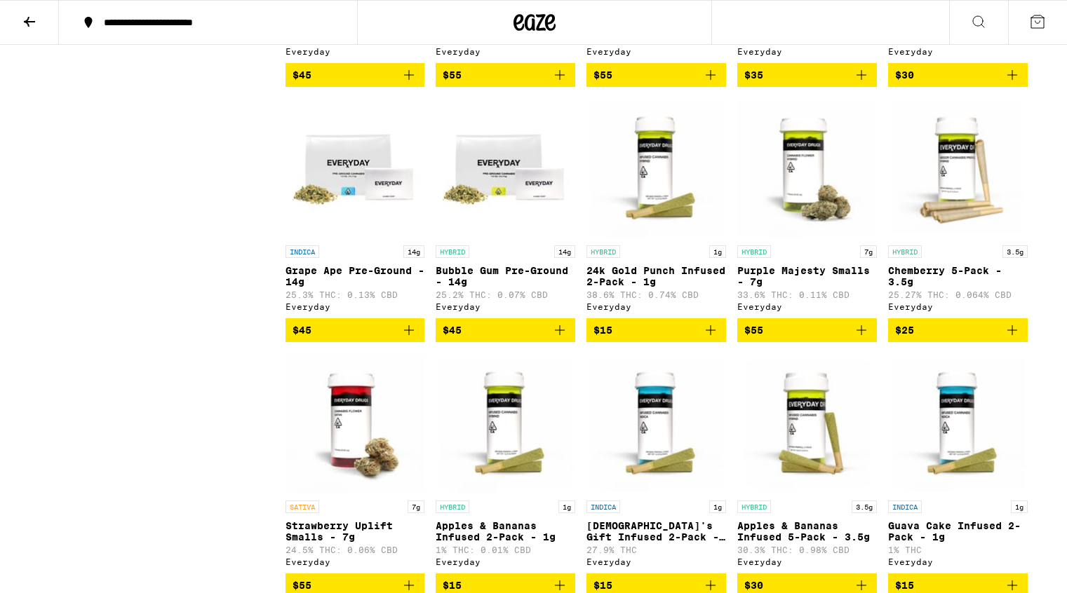
click at [676, 239] on img "Open page for 24k Gold Punch Infused 2-Pack - 1g from Everyday" at bounding box center [656, 168] width 140 height 140
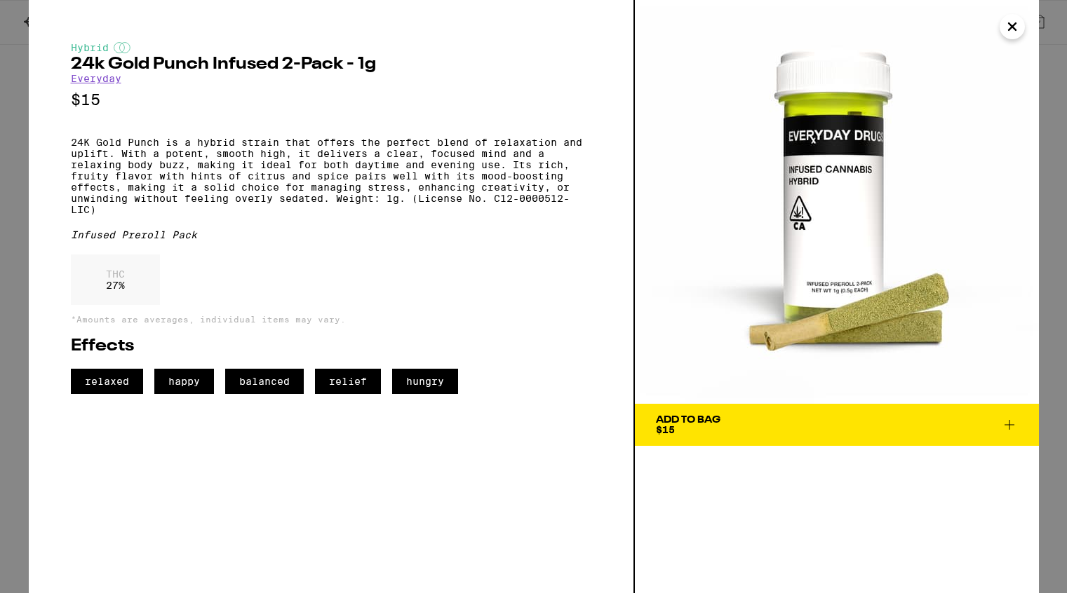
click at [1013, 32] on icon "Close" at bounding box center [1012, 26] width 17 height 21
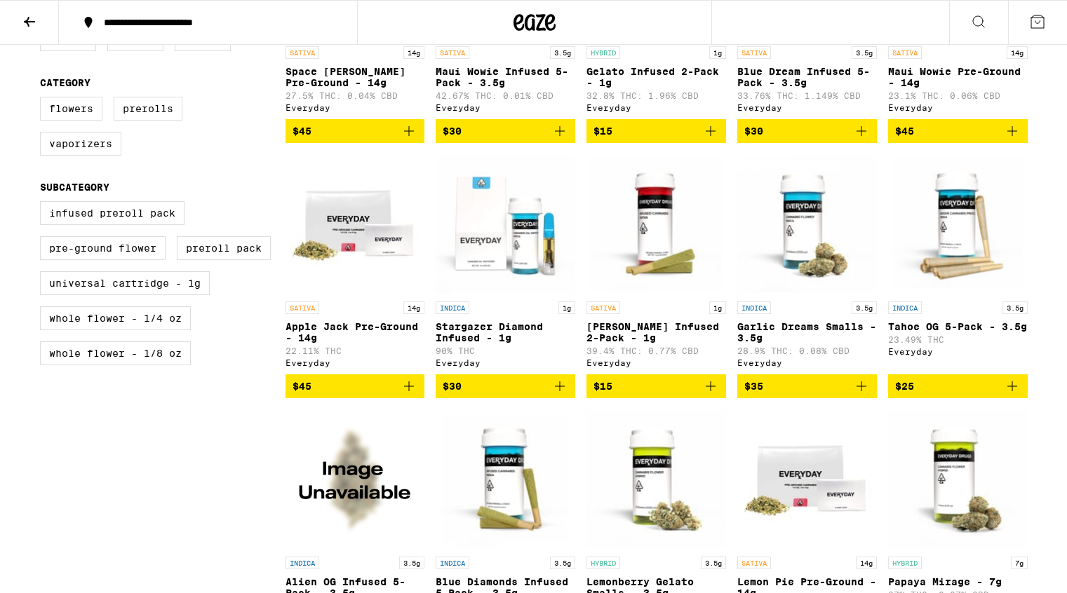
scroll to position [559, 0]
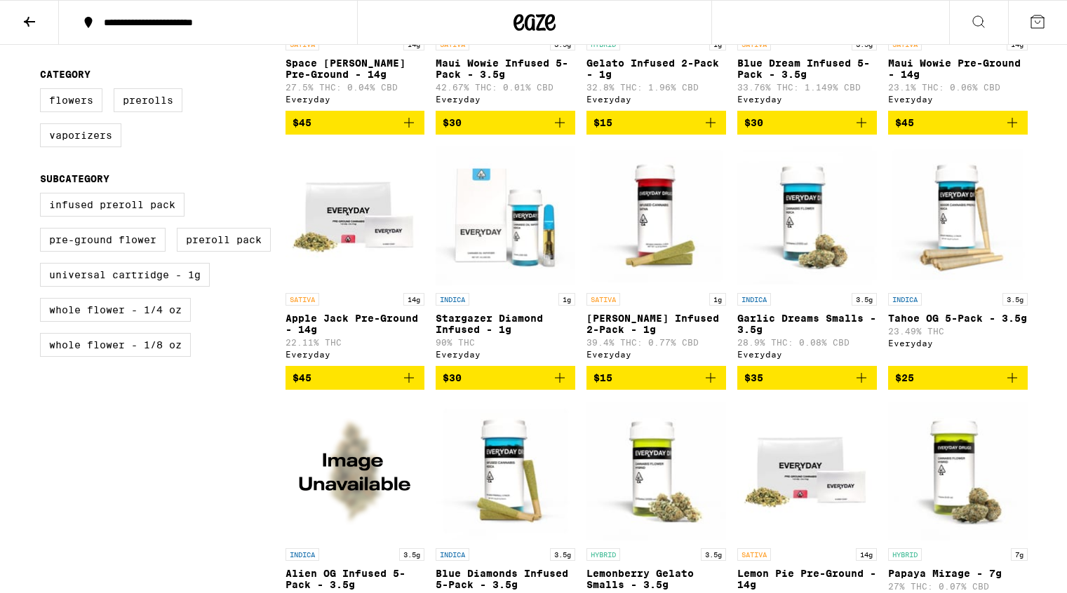
click at [657, 260] on img "Open page for Jack Herer Infused 2-Pack - 1g from Everyday" at bounding box center [656, 216] width 140 height 140
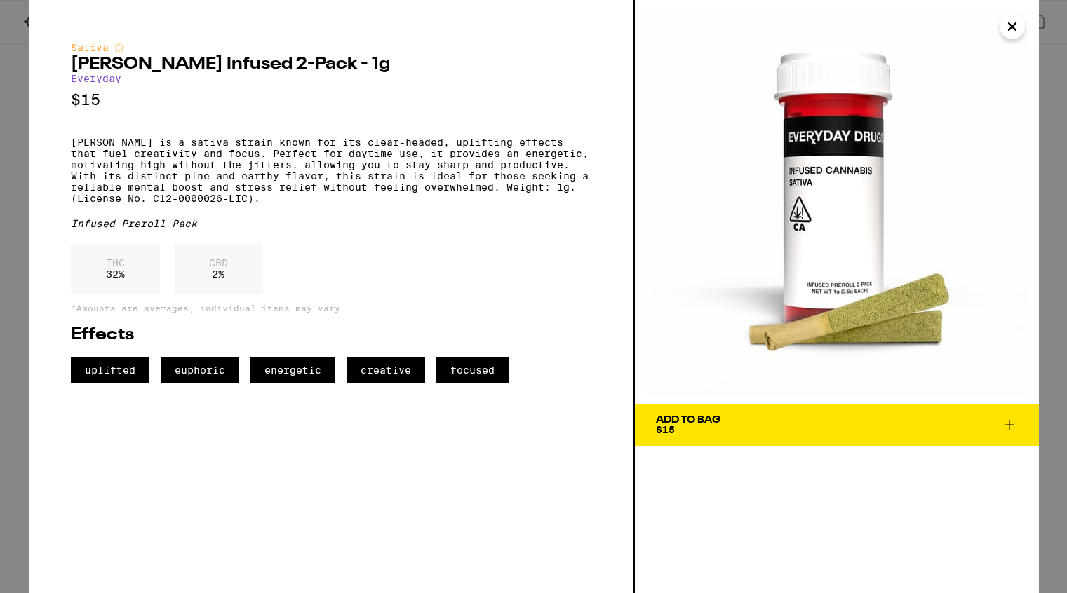
drag, startPoint x: 824, startPoint y: 234, endPoint x: 177, endPoint y: 0, distance: 688.3
click at [0, 0] on div "Sativa [PERSON_NAME] Infused 2-Pack - 1g Everyday $15 [PERSON_NAME] is a sativa…" at bounding box center [533, 296] width 1067 height 593
click at [72, 149] on p "[PERSON_NAME] is a sativa strain known for its clear-headed, uplifting effects …" at bounding box center [331, 170] width 520 height 67
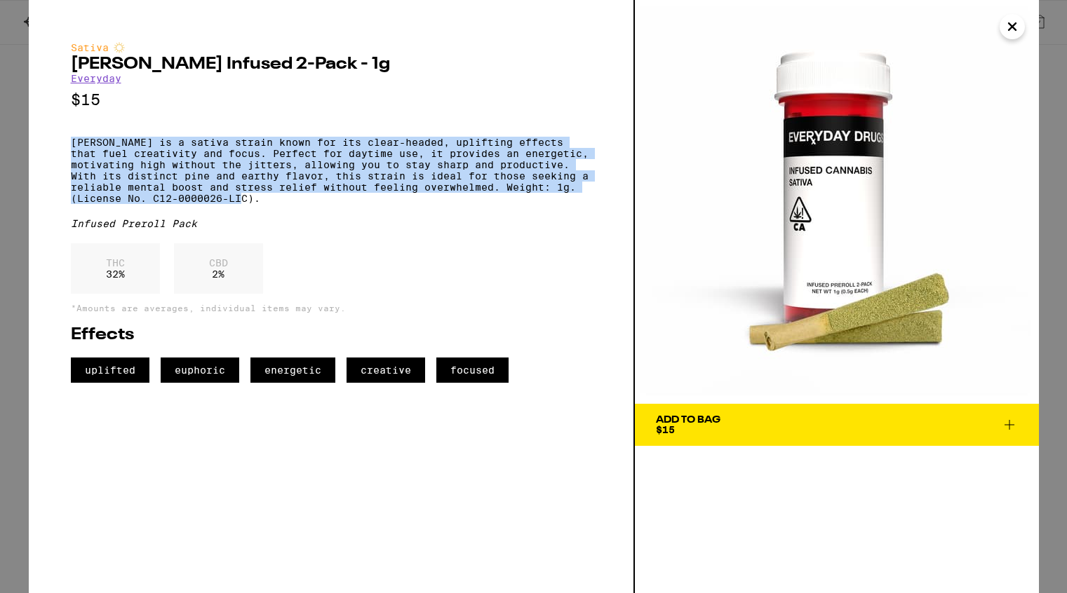
click at [278, 204] on p "[PERSON_NAME] is a sativa strain known for its clear-headed, uplifting effects …" at bounding box center [331, 170] width 520 height 67
copy p "[PERSON_NAME] is a sativa strain known for its clear-headed, uplifting effects …"
click at [1014, 32] on icon "Close" at bounding box center [1012, 26] width 17 height 21
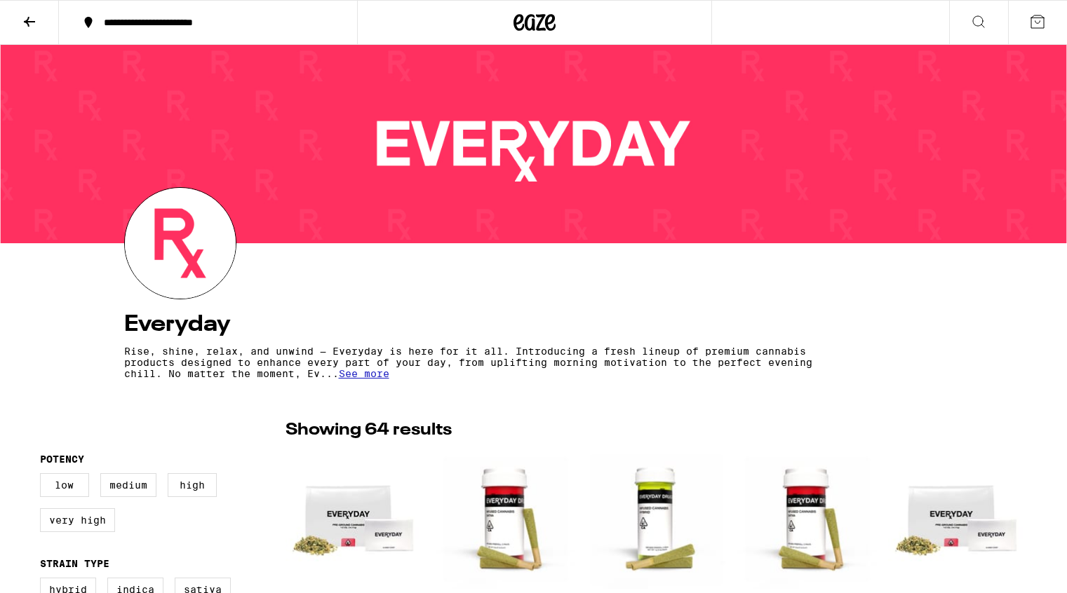
click at [32, 24] on icon at bounding box center [29, 21] width 17 height 17
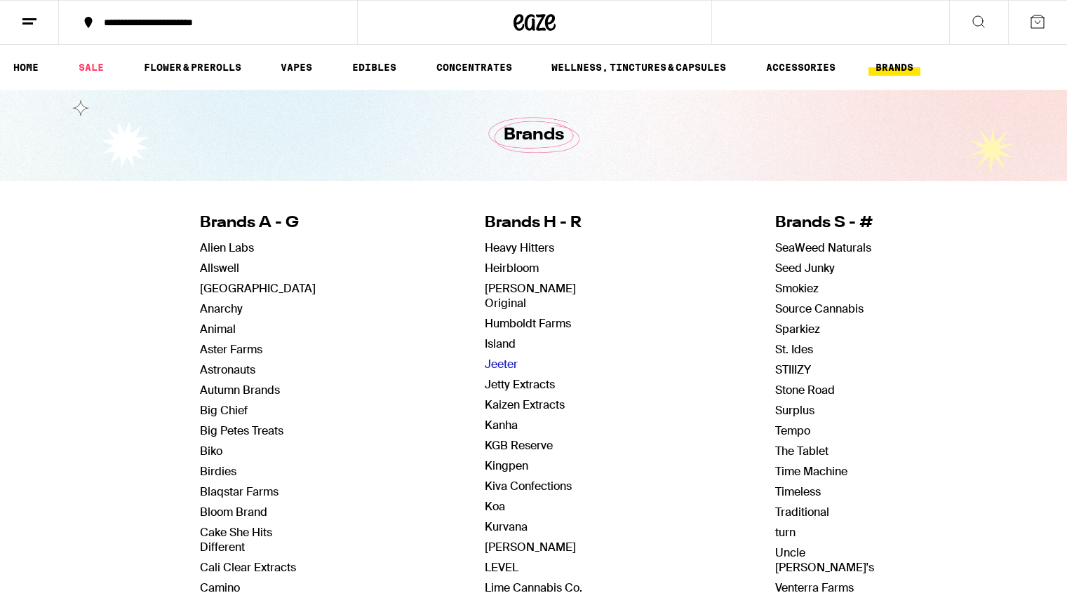
click at [513, 357] on link "Jeeter" at bounding box center [501, 364] width 33 height 15
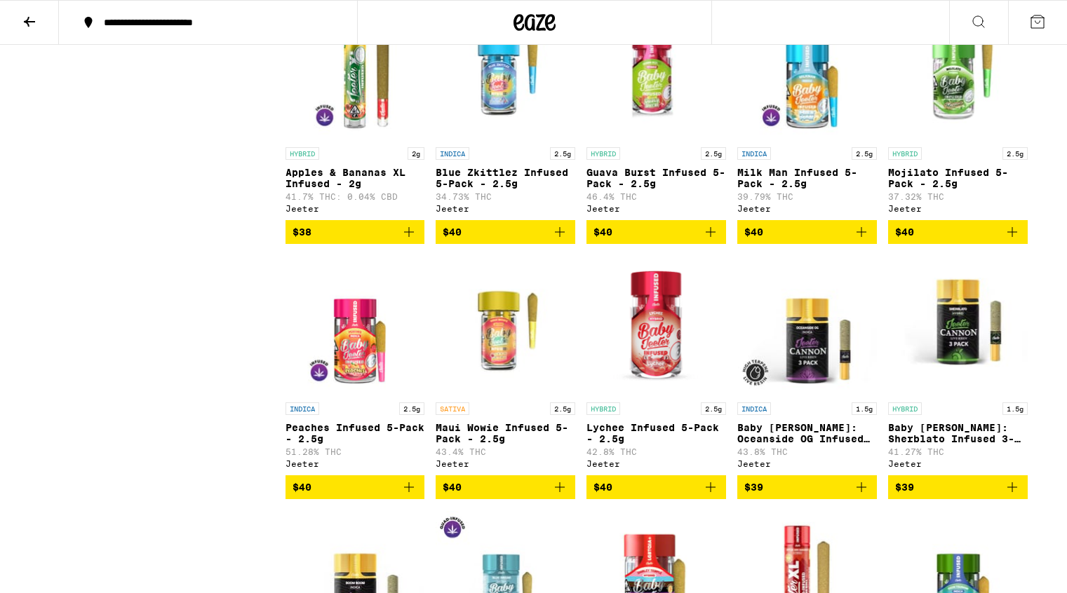
scroll to position [7335, 0]
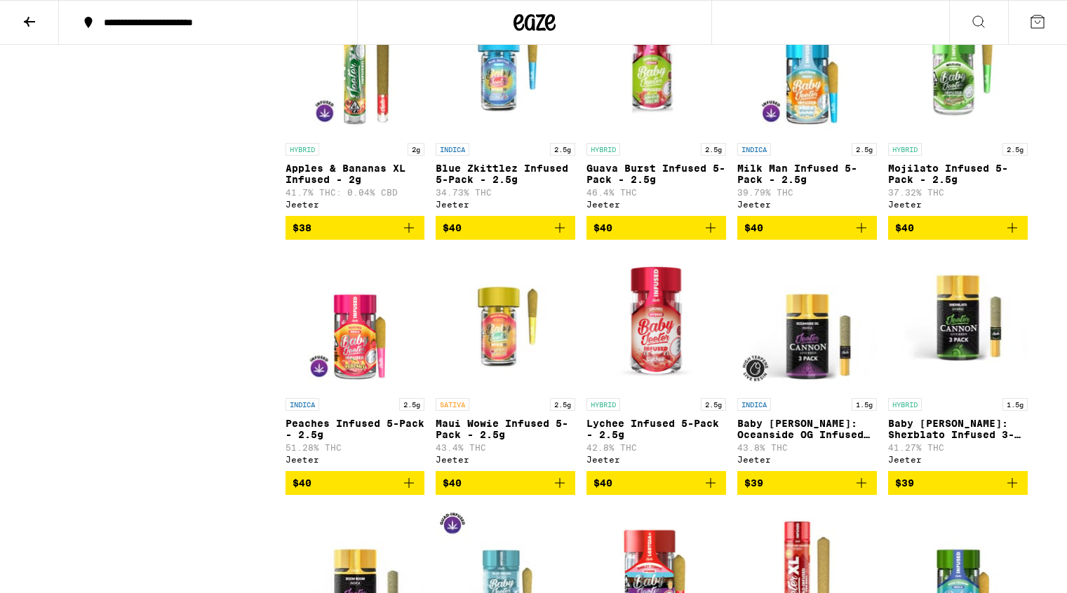
click at [513, 136] on img "Open page for Blue Zkittlez Infused 5-Pack - 2.5g from Jeeter" at bounding box center [506, 66] width 140 height 140
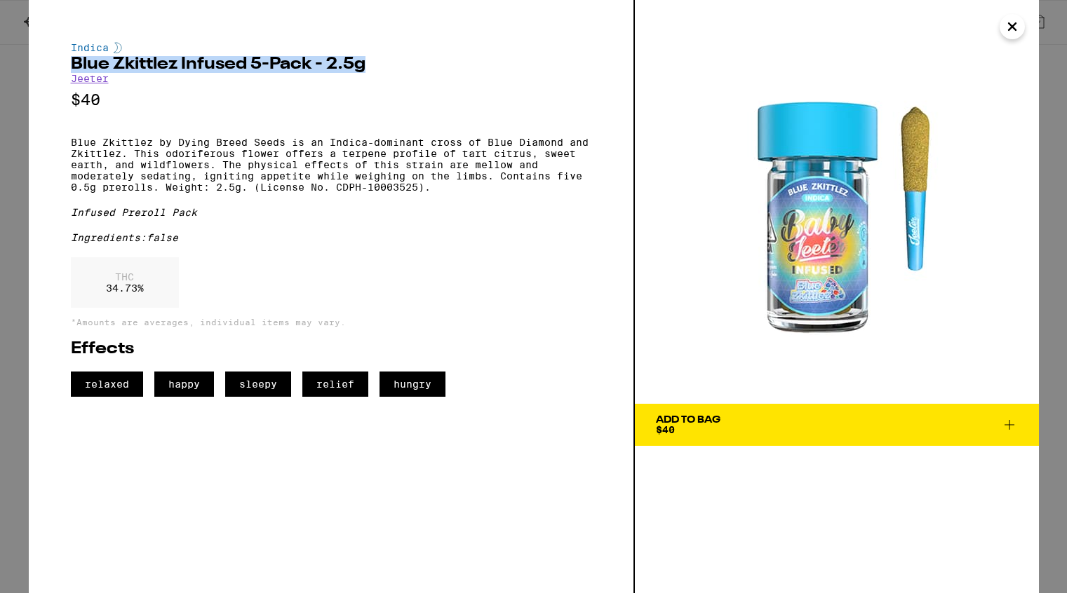
drag, startPoint x: 72, startPoint y: 64, endPoint x: 363, endPoint y: 67, distance: 291.8
click at [363, 67] on h2 "Blue Zkittlez Infused 5-Pack - 2.5g" at bounding box center [331, 64] width 520 height 17
copy h2 "Blue Zkittlez Infused 5-Pack - 2.5g"
drag, startPoint x: 810, startPoint y: 239, endPoint x: 323, endPoint y: 3, distance: 540.9
click at [0, 0] on div "Indica Blue Zkittlez Infused 5-Pack - 2.5g [PERSON_NAME] $40 Blue Zkittlez by D…" at bounding box center [533, 296] width 1067 height 593
